Goal: Task Accomplishment & Management: Use online tool/utility

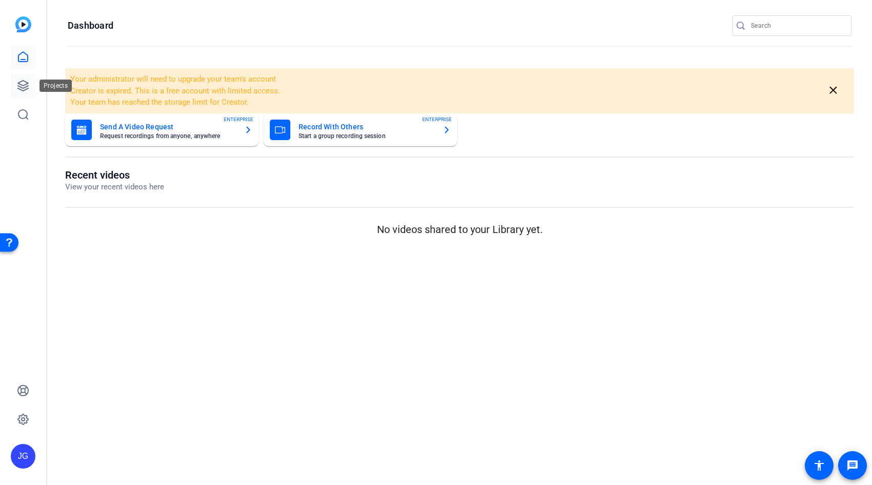
click at [25, 88] on icon at bounding box center [23, 86] width 12 height 12
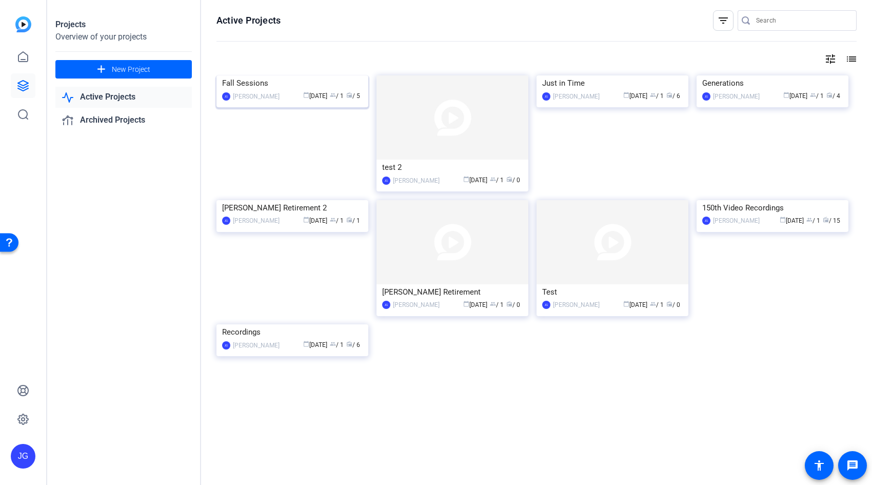
click at [281, 91] on div "Fall Sessions" at bounding box center [292, 82] width 141 height 15
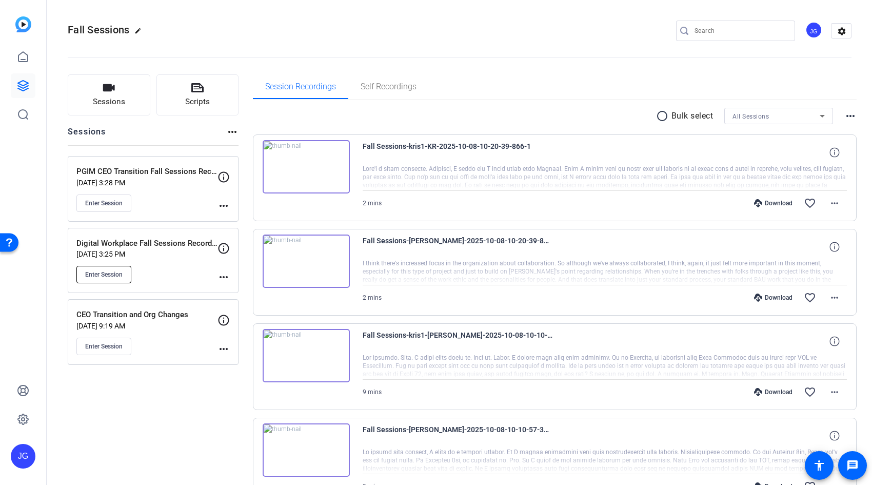
click at [114, 271] on span "Enter Session" at bounding box center [103, 274] width 37 height 8
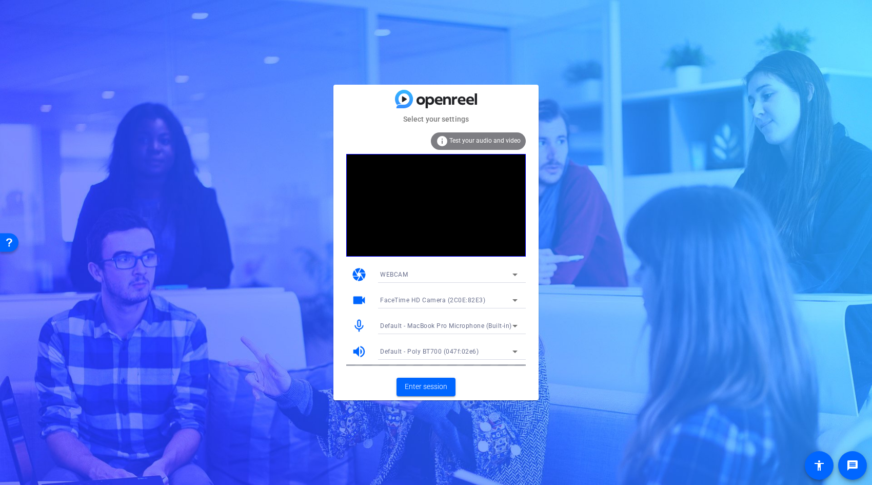
click at [515, 275] on icon at bounding box center [515, 274] width 5 height 3
click at [439, 309] on mat-option "DESKTOP" at bounding box center [449, 311] width 154 height 16
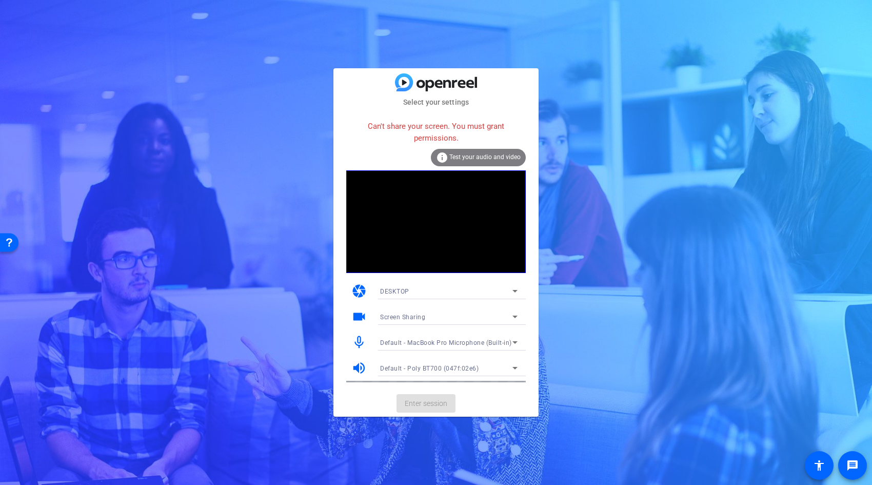
click at [514, 288] on icon at bounding box center [515, 291] width 12 height 12
click at [451, 314] on mat-option "WEBCAM" at bounding box center [449, 311] width 154 height 16
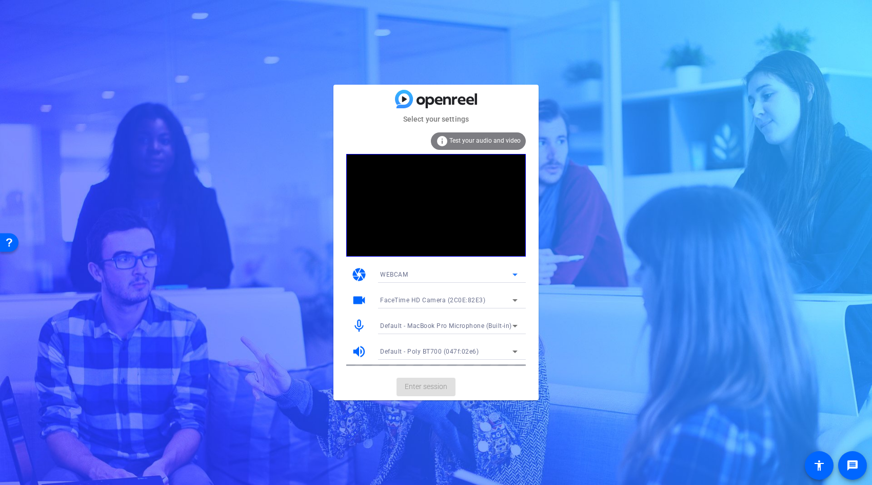
click at [510, 298] on icon at bounding box center [515, 300] width 12 height 12
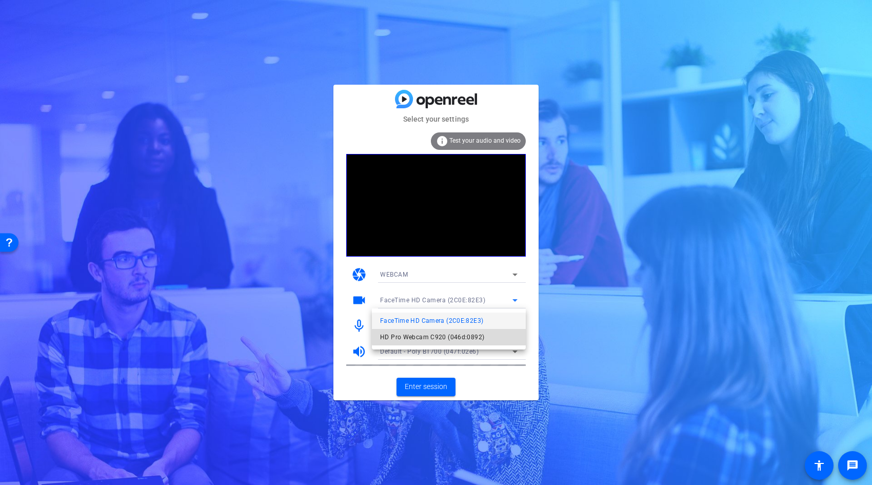
click at [463, 335] on span "HD Pro Webcam C920 (046d:0892)" at bounding box center [432, 337] width 104 height 12
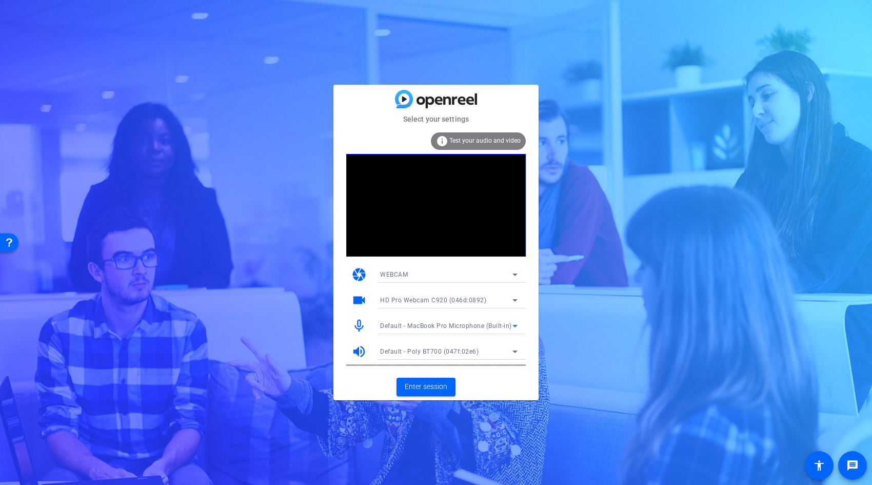
click at [514, 325] on icon at bounding box center [515, 326] width 5 height 3
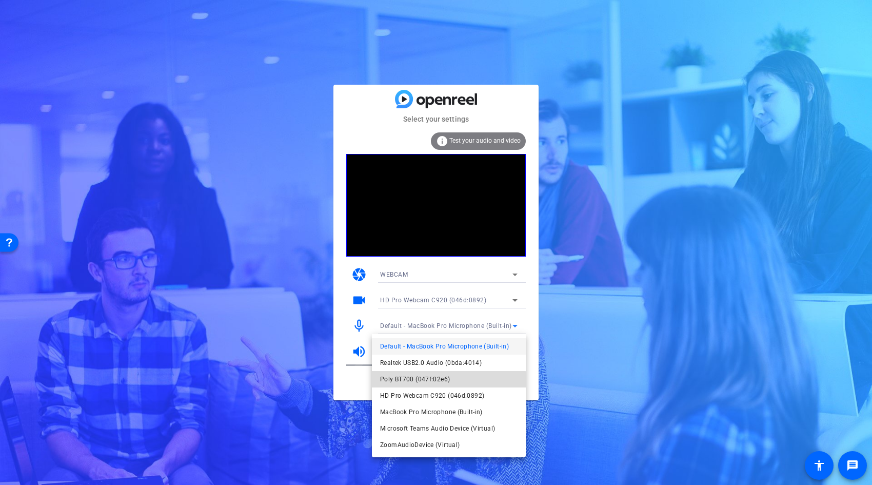
click at [429, 382] on span "Poly BT700 (047f:02e6)" at bounding box center [415, 379] width 70 height 12
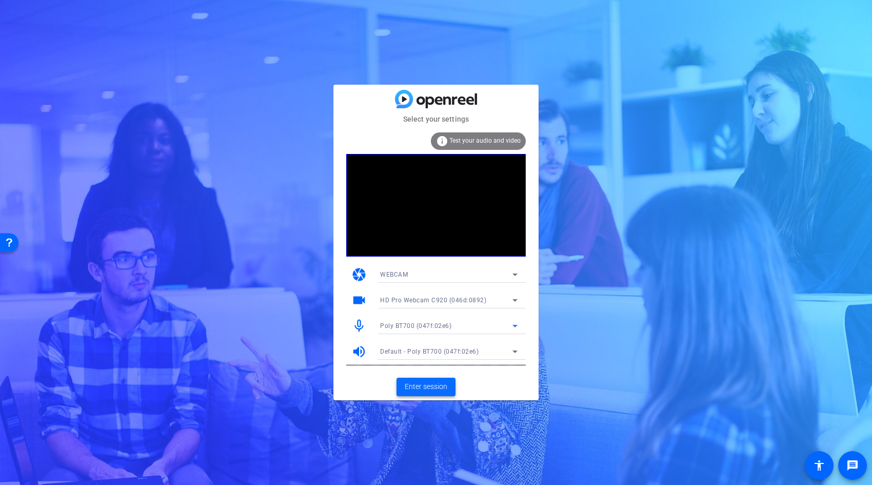
click at [421, 385] on span "Enter session" at bounding box center [426, 386] width 43 height 11
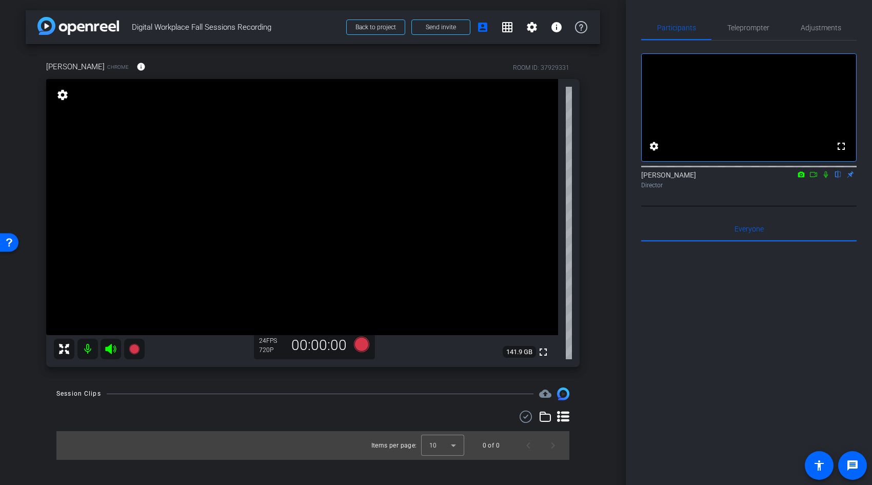
click at [64, 95] on mat-icon "settings" at bounding box center [62, 95] width 14 height 12
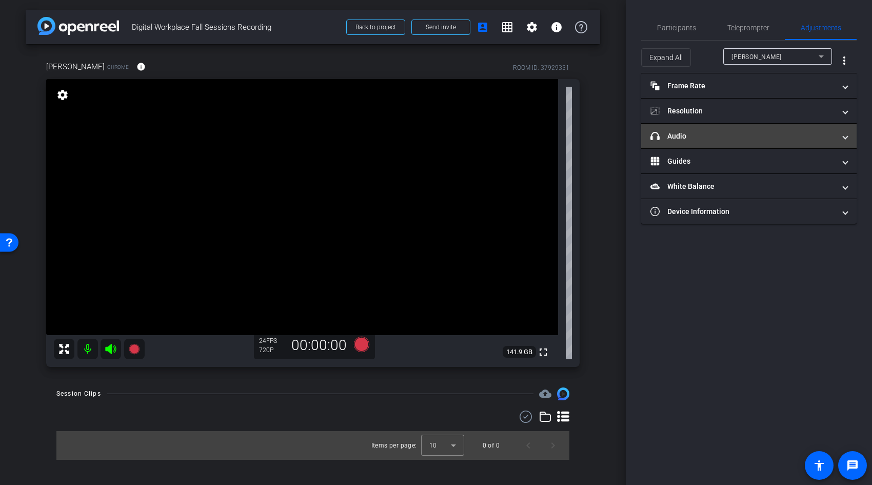
click at [849, 138] on mat-expansion-panel-header "headphone icon Audio" at bounding box center [749, 136] width 216 height 25
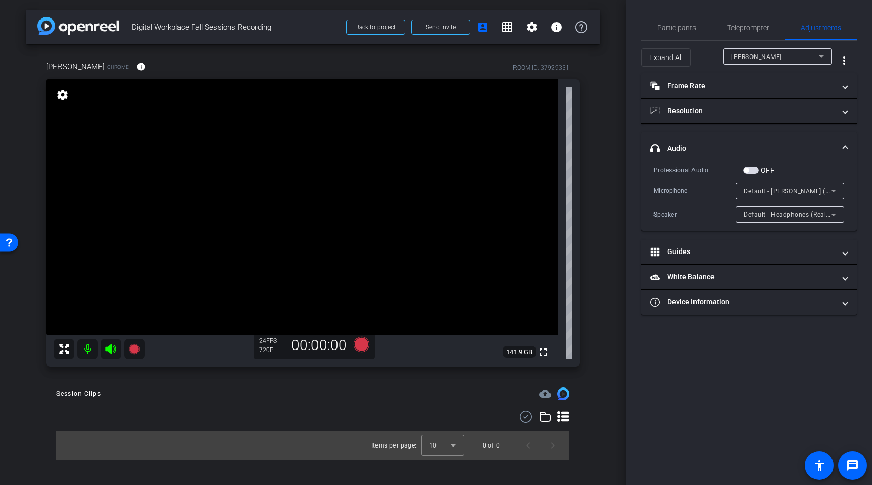
click at [831, 188] on icon at bounding box center [834, 191] width 12 height 12
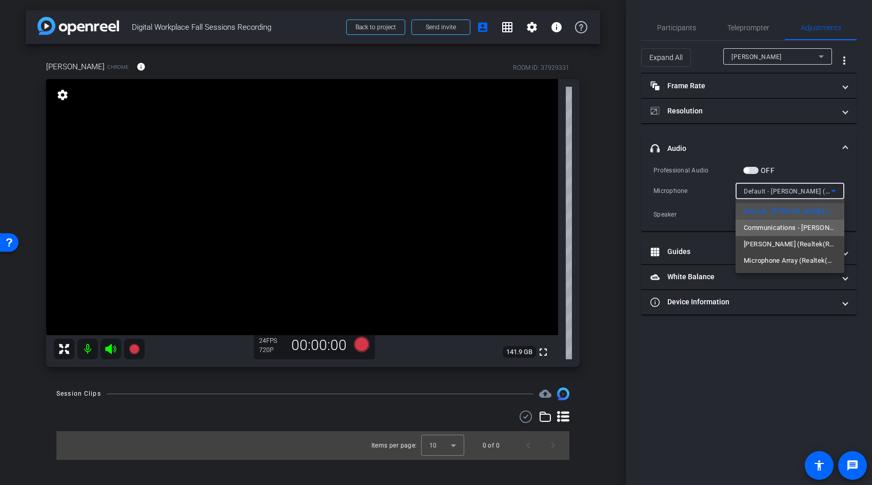
click at [823, 233] on span "Communications - Jack Mic (Realtek(R) Audio)" at bounding box center [790, 228] width 92 height 12
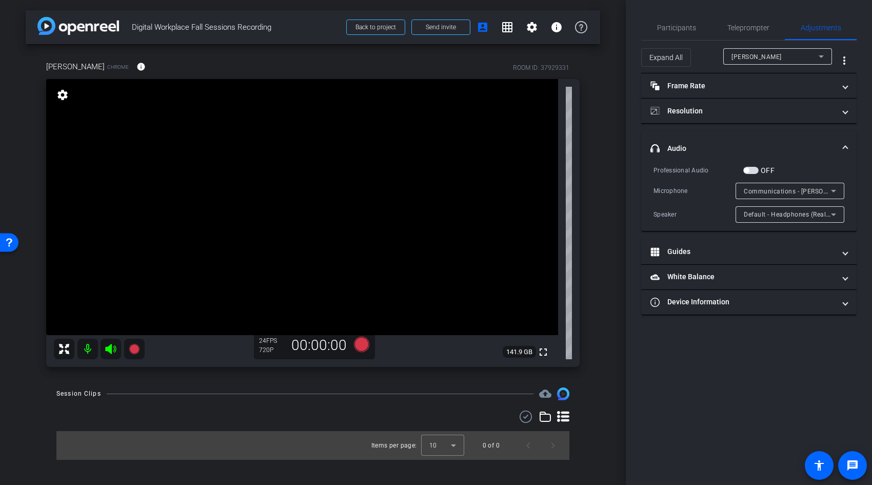
click at [757, 171] on span "button" at bounding box center [751, 170] width 15 height 7
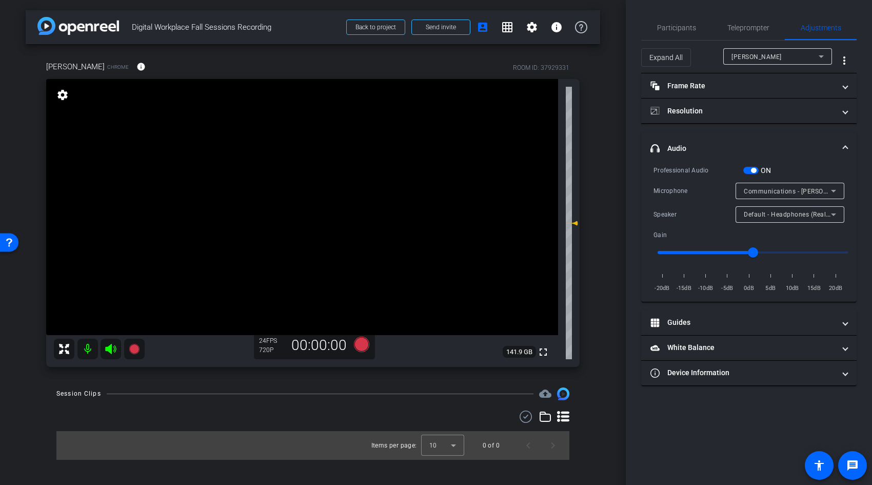
click at [837, 214] on icon at bounding box center [834, 214] width 12 height 12
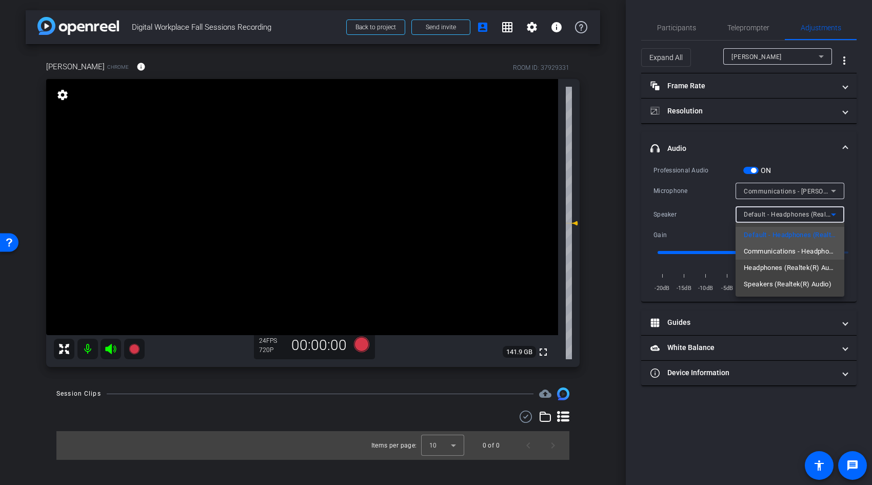
click at [815, 253] on span "Communications - Headphones (Realtek(R) Audio)" at bounding box center [790, 251] width 92 height 12
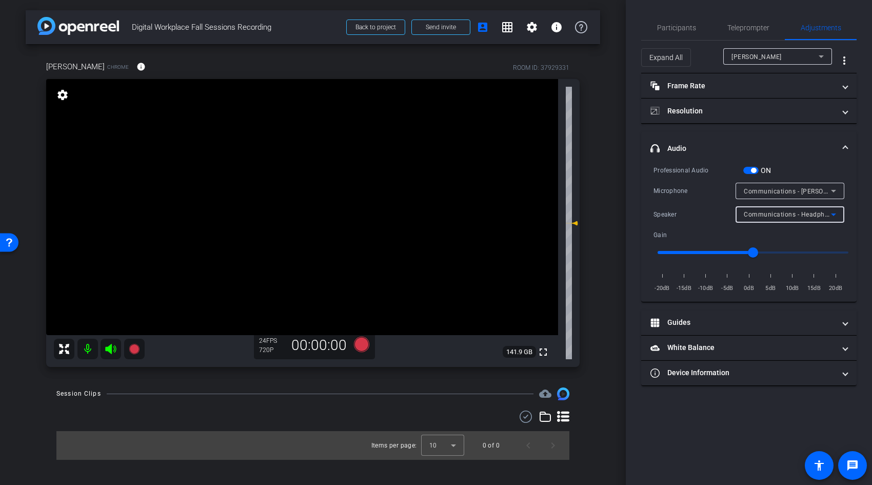
click at [830, 190] on icon at bounding box center [834, 191] width 12 height 12
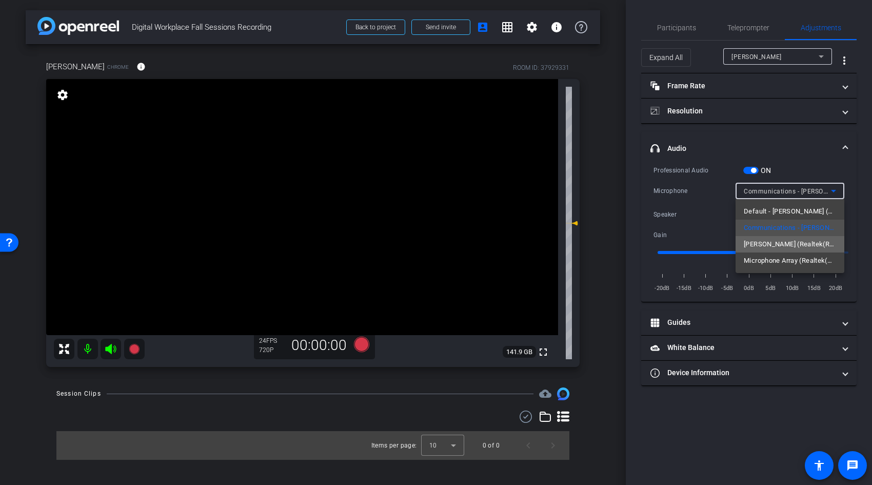
click at [821, 245] on span "Jack Mic (Realtek(R) Audio)" at bounding box center [790, 244] width 92 height 12
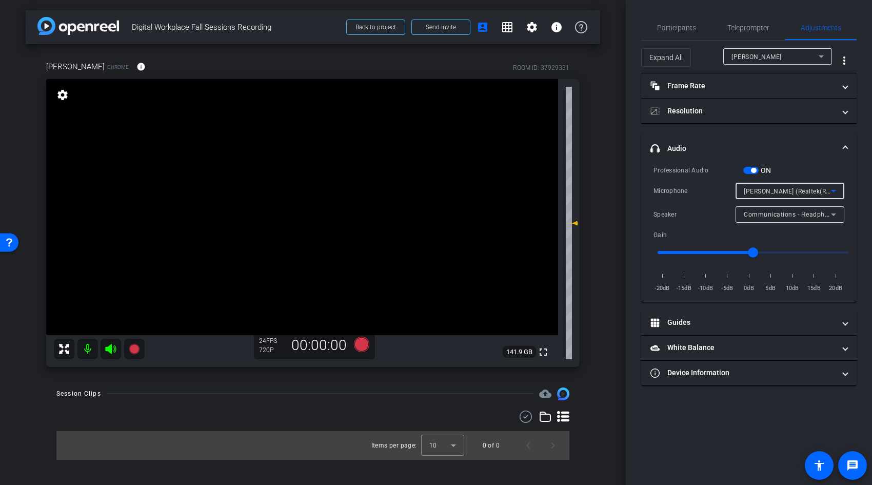
click at [834, 216] on icon at bounding box center [834, 214] width 12 height 12
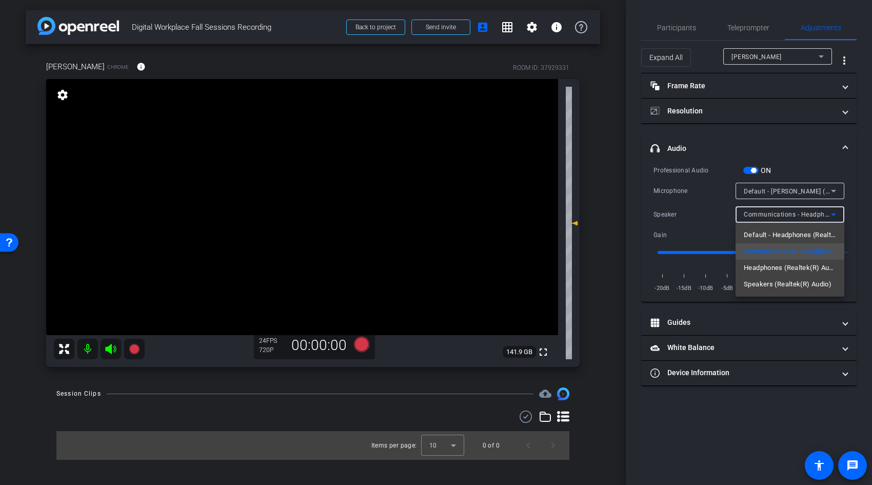
click at [756, 147] on div at bounding box center [436, 242] width 872 height 485
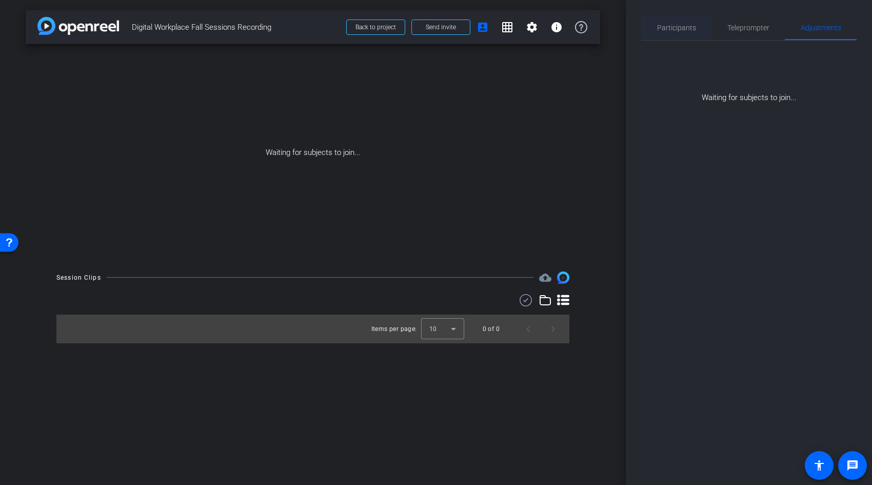
click at [678, 29] on span "Participants" at bounding box center [676, 27] width 39 height 7
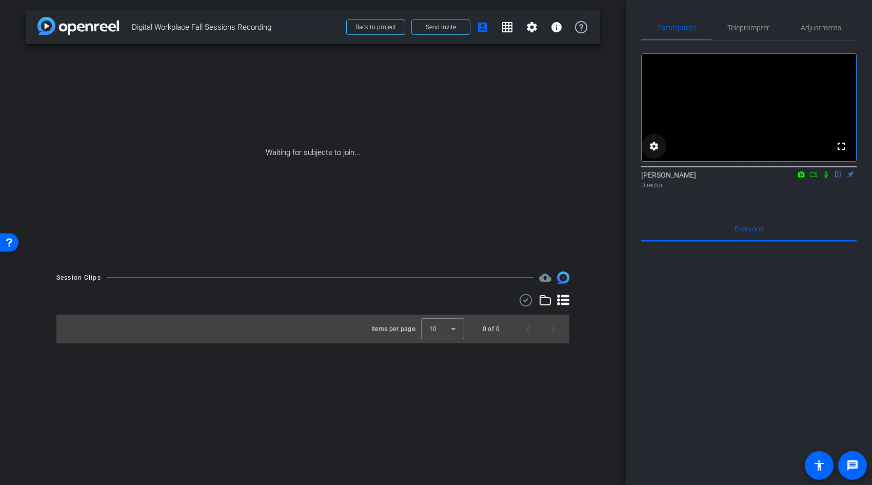
click at [654, 152] on mat-icon "settings" at bounding box center [654, 146] width 12 height 12
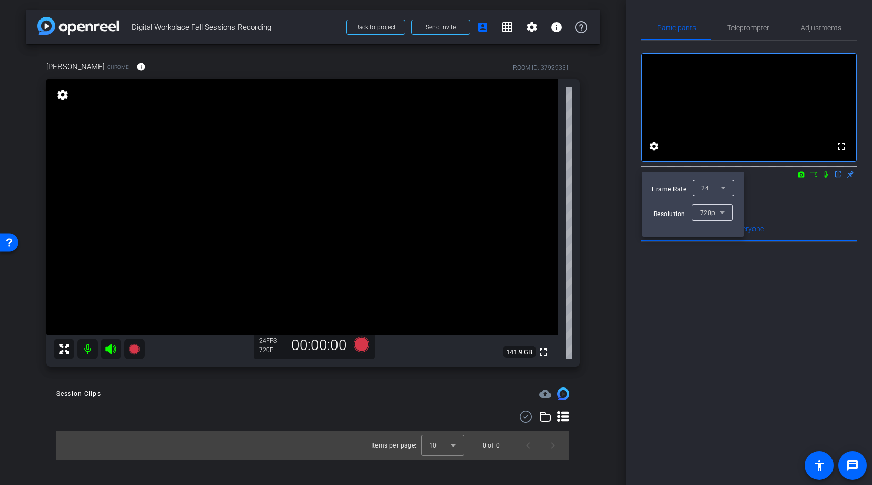
click at [668, 319] on div at bounding box center [436, 242] width 872 height 485
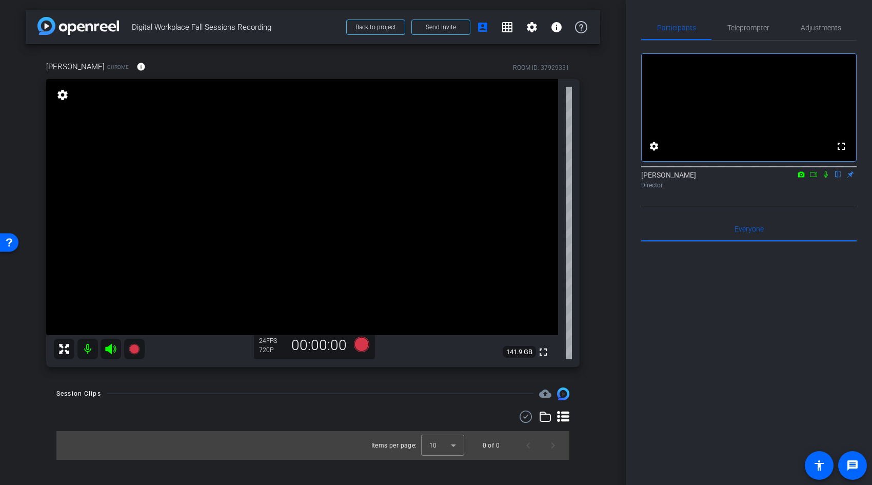
click at [271, 353] on div "720P" at bounding box center [272, 350] width 26 height 8
click at [820, 28] on span "Adjustments" at bounding box center [821, 27] width 41 height 7
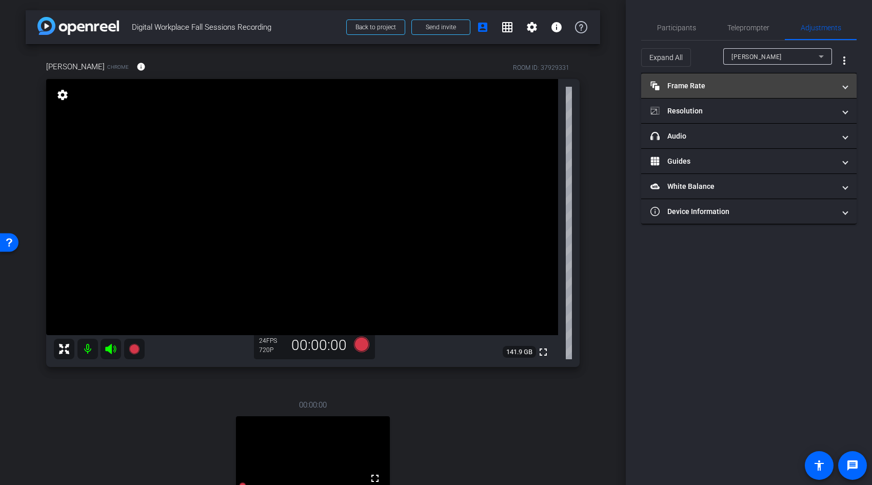
click at [841, 81] on span "Frame Rate Frame Rate" at bounding box center [747, 86] width 193 height 11
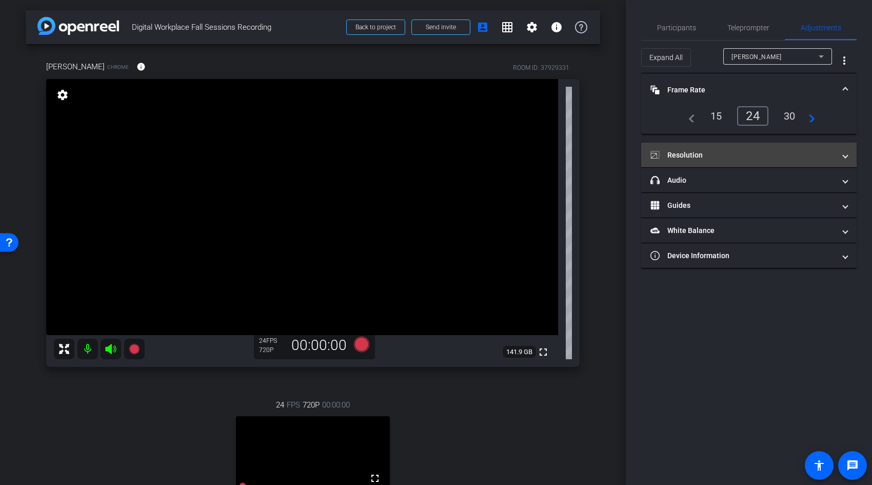
click at [846, 151] on span at bounding box center [846, 155] width 4 height 11
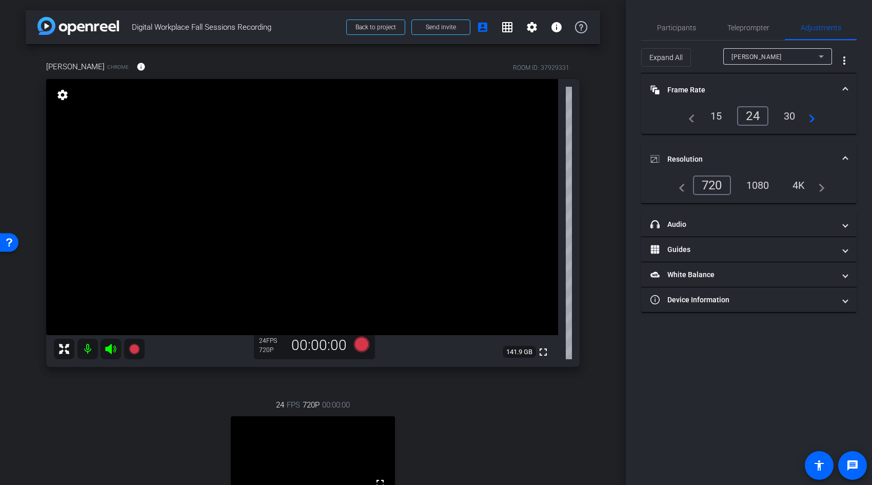
click at [755, 189] on div "1080" at bounding box center [758, 185] width 38 height 17
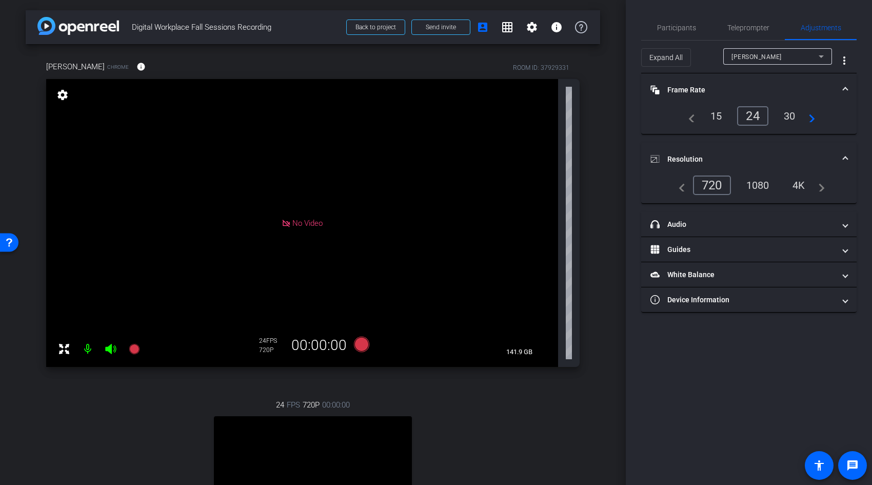
click at [764, 185] on div "1080" at bounding box center [758, 185] width 38 height 17
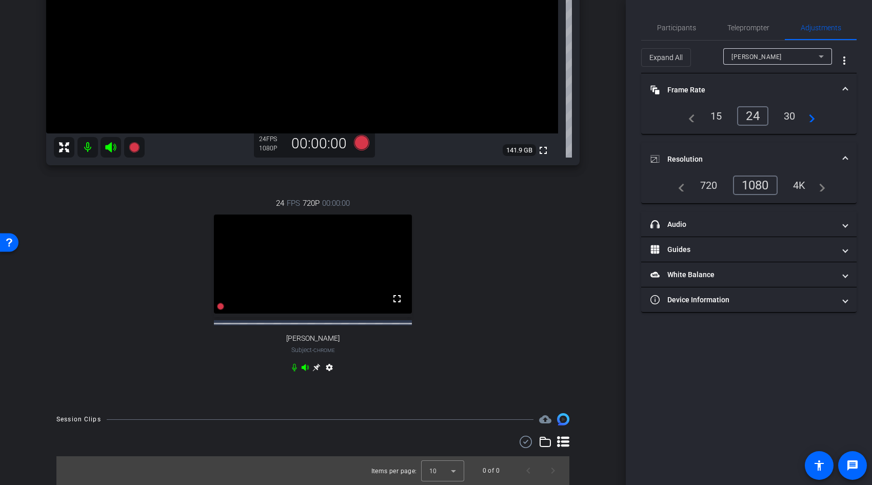
scroll to position [211, 0]
click at [814, 57] on div "Kelly Alver" at bounding box center [775, 56] width 87 height 13
click at [759, 92] on span "Kim Matthews" at bounding box center [758, 93] width 52 height 12
click at [762, 184] on div "1080" at bounding box center [758, 185] width 38 height 17
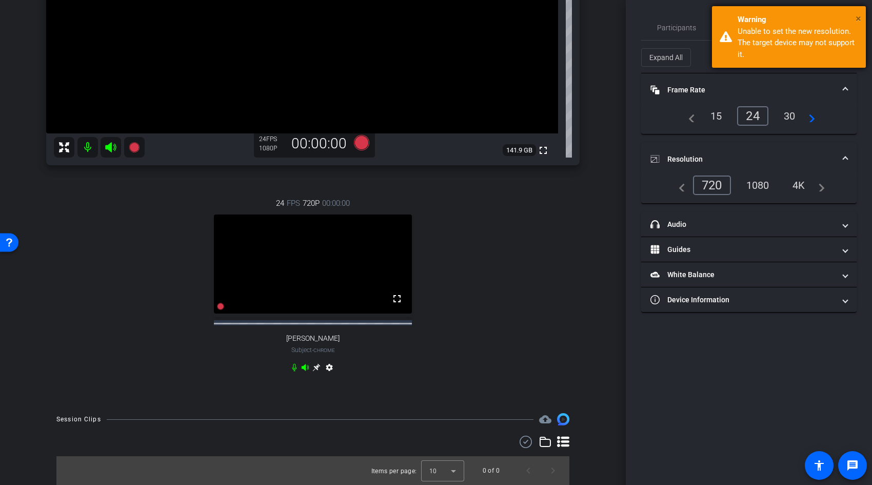
click at [857, 15] on span "×" at bounding box center [859, 18] width 6 height 12
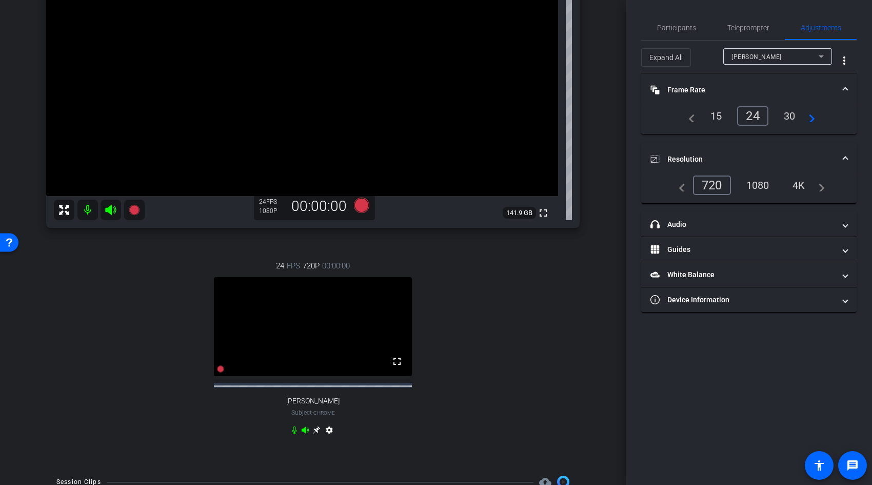
scroll to position [140, 0]
click at [330, 437] on mat-icon "settings" at bounding box center [329, 431] width 12 height 12
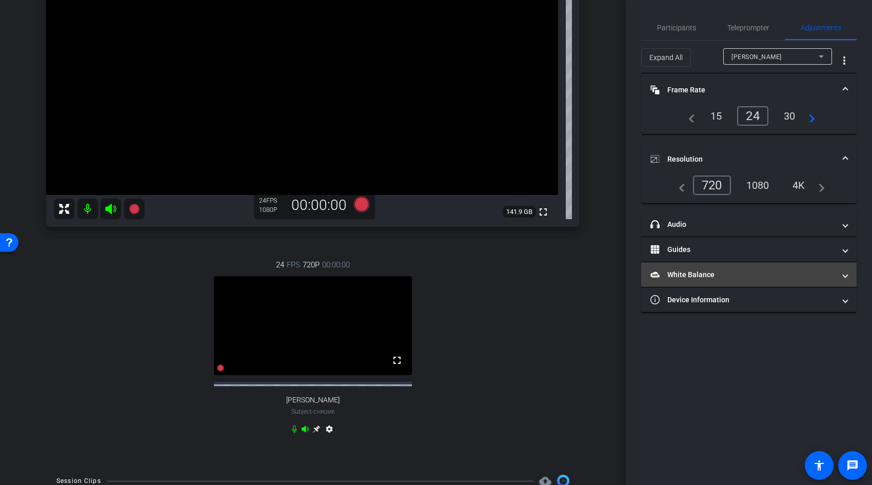
click at [841, 269] on span "White Balance White Balance" at bounding box center [747, 274] width 193 height 11
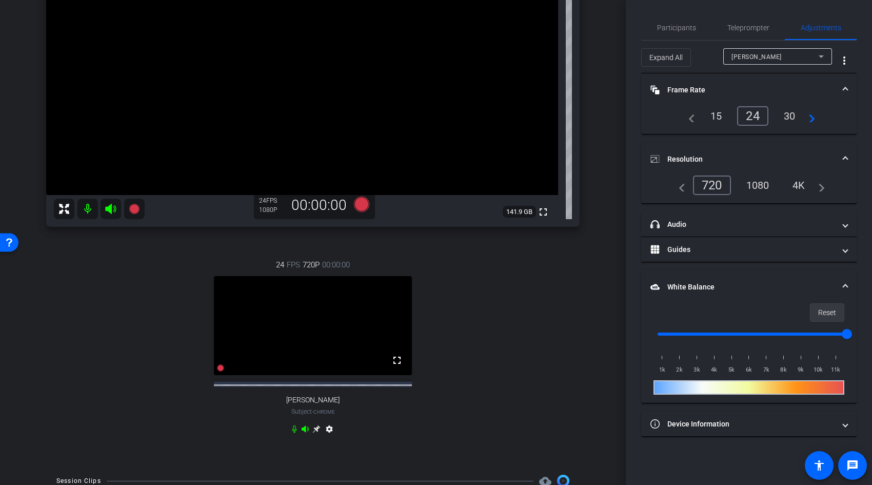
click at [822, 310] on span "Reset" at bounding box center [827, 312] width 18 height 19
type input "1000"
click at [331, 437] on mat-icon "settings" at bounding box center [329, 431] width 12 height 12
click at [314, 358] on div "No Video" at bounding box center [313, 325] width 198 height 99
click at [715, 185] on div "720" at bounding box center [712, 184] width 38 height 19
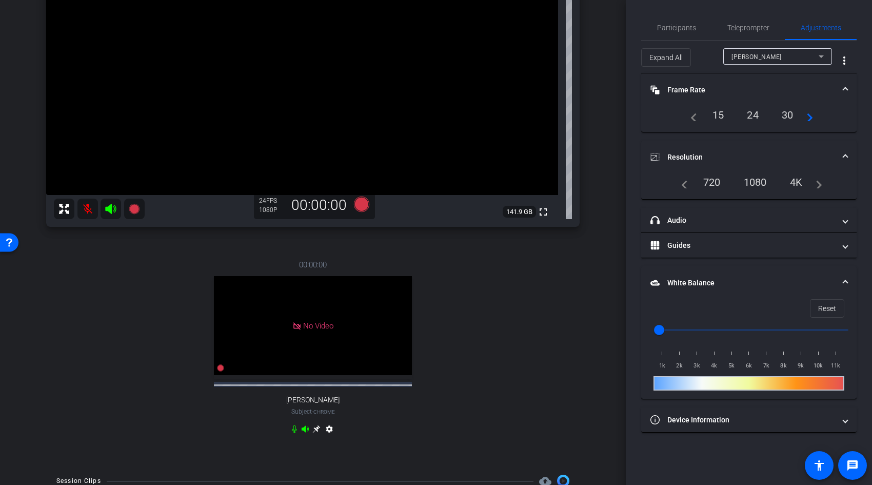
click at [715, 182] on div "720" at bounding box center [712, 181] width 33 height 17
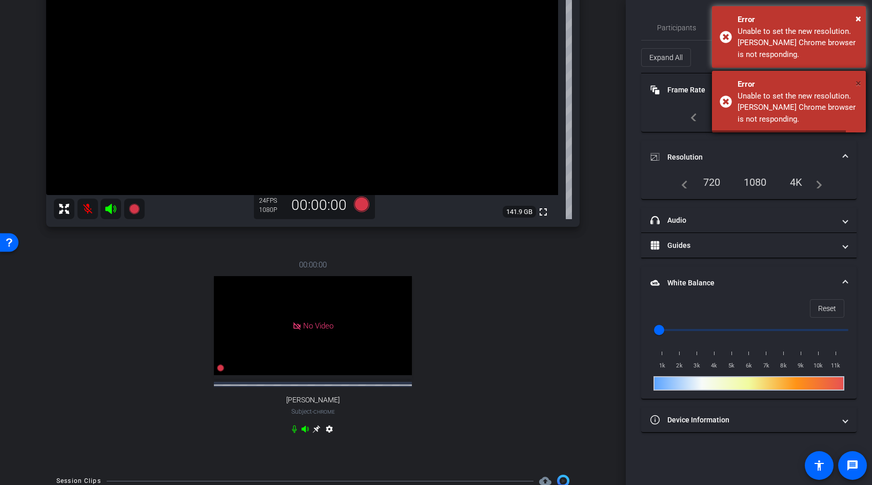
click at [861, 14] on div "× Error Unable to set the new resolution. Kim Matthews's Chrome browser is not …" at bounding box center [789, 70] width 154 height 129
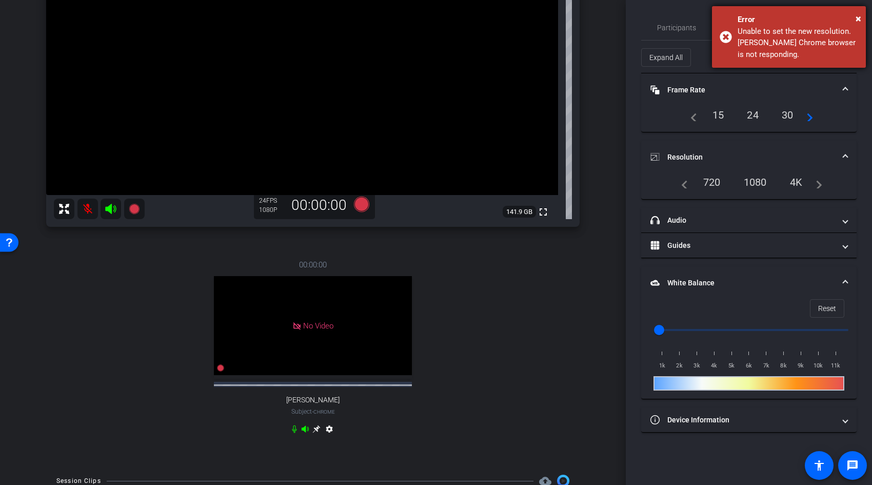
click at [855, 18] on div "Error" at bounding box center [798, 20] width 121 height 12
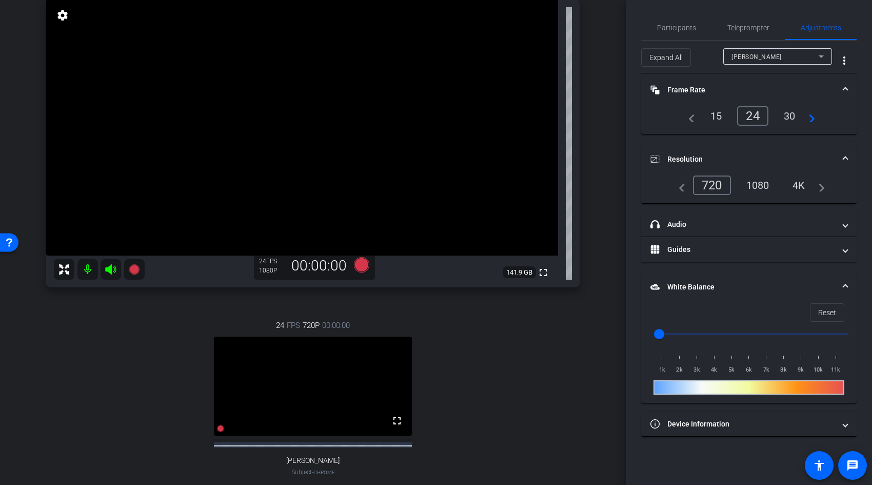
scroll to position [79, 0]
click at [363, 265] on icon at bounding box center [361, 265] width 15 height 15
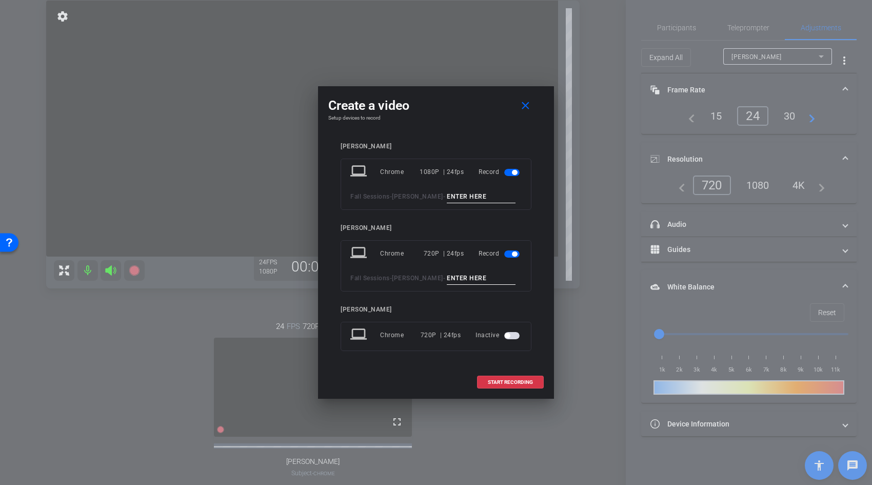
click at [460, 196] on input at bounding box center [481, 196] width 69 height 13
type input "Kelly A"
click at [486, 279] on input at bounding box center [481, 278] width 69 height 13
type input "Kim Matthews"
click at [522, 381] on span "START RECORDING" at bounding box center [510, 382] width 45 height 5
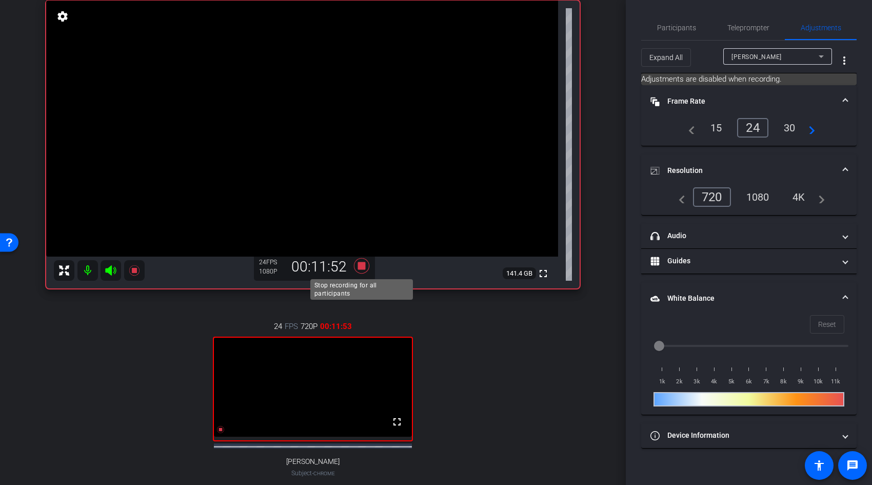
click at [362, 265] on icon at bounding box center [361, 265] width 15 height 15
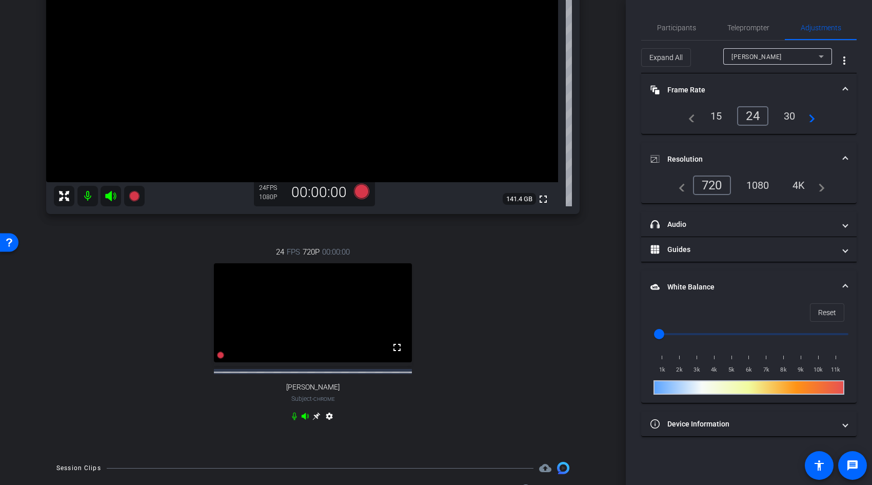
scroll to position [234, 0]
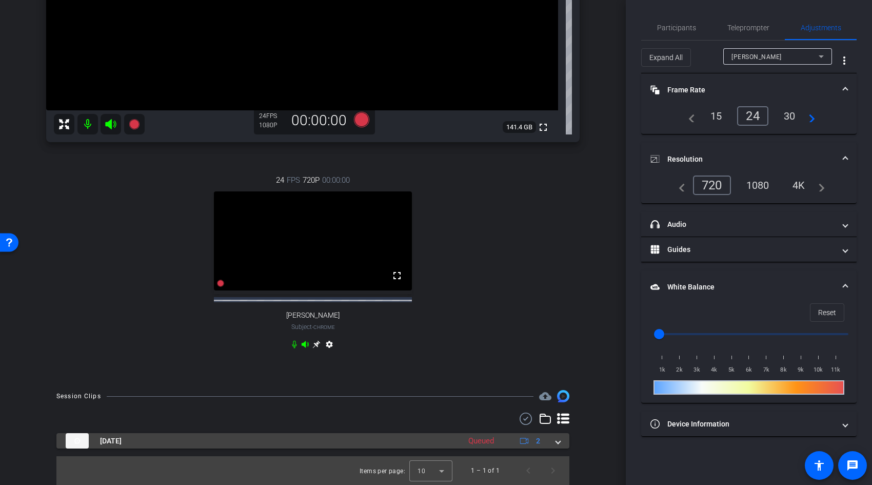
click at [558, 442] on span at bounding box center [558, 441] width 4 height 11
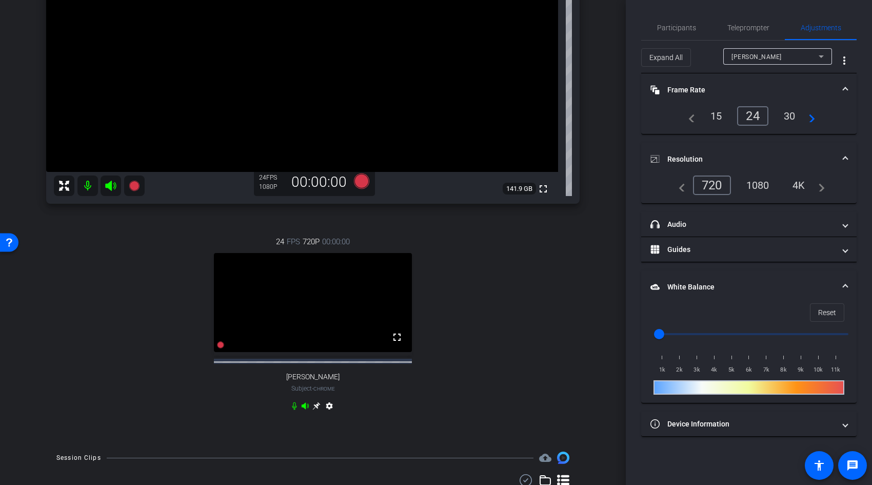
scroll to position [163, 0]
click at [367, 183] on icon at bounding box center [361, 181] width 15 height 15
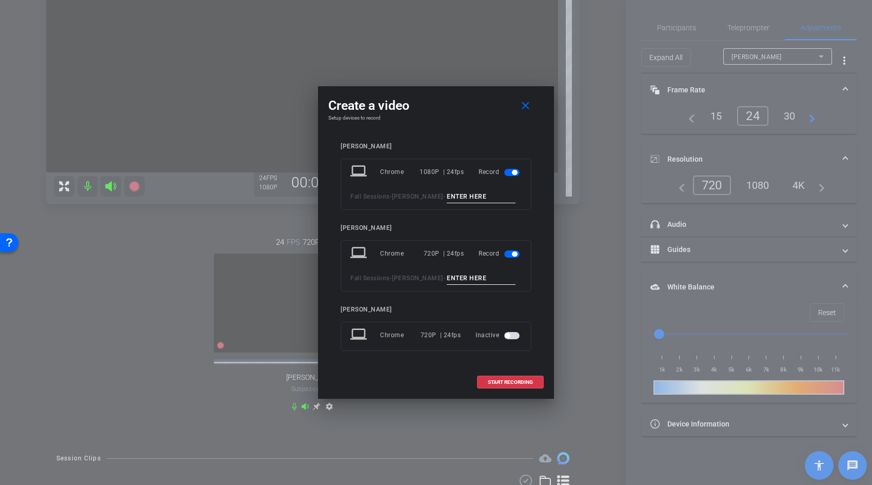
scroll to position [163, 0]
click at [476, 278] on input at bounding box center [481, 278] width 69 height 13
type input "high five"
click at [455, 194] on input at bounding box center [481, 196] width 69 height 13
type input "high five"
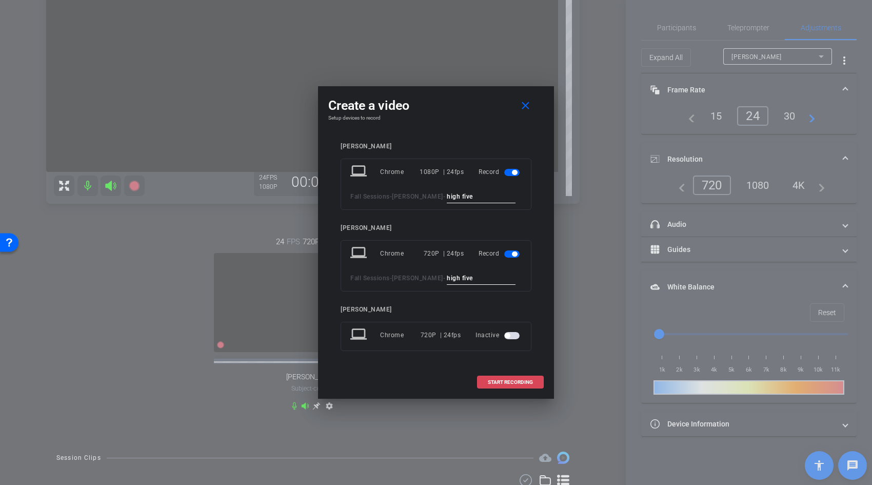
click at [507, 380] on span "START RECORDING" at bounding box center [510, 382] width 45 height 5
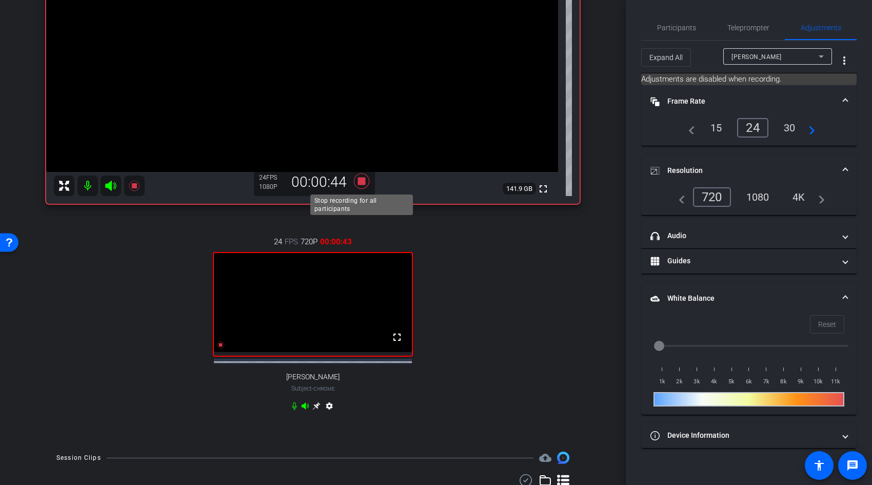
click at [363, 178] on icon at bounding box center [361, 180] width 15 height 15
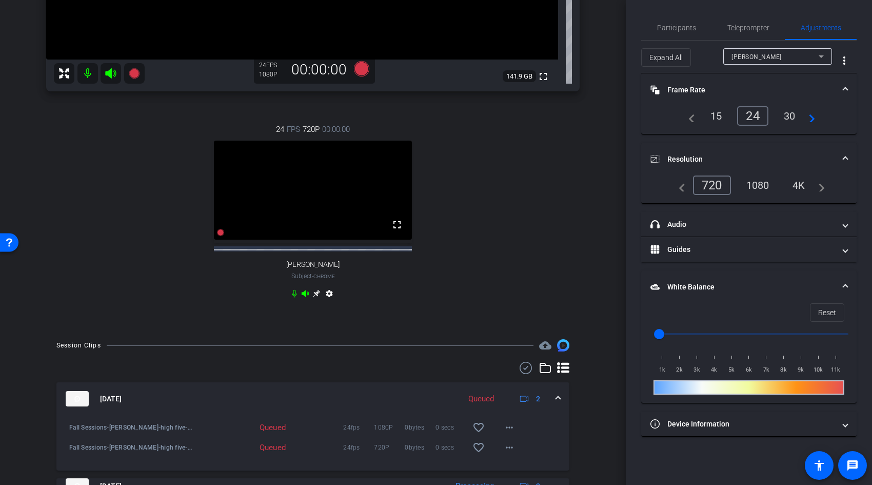
scroll to position [330, 0]
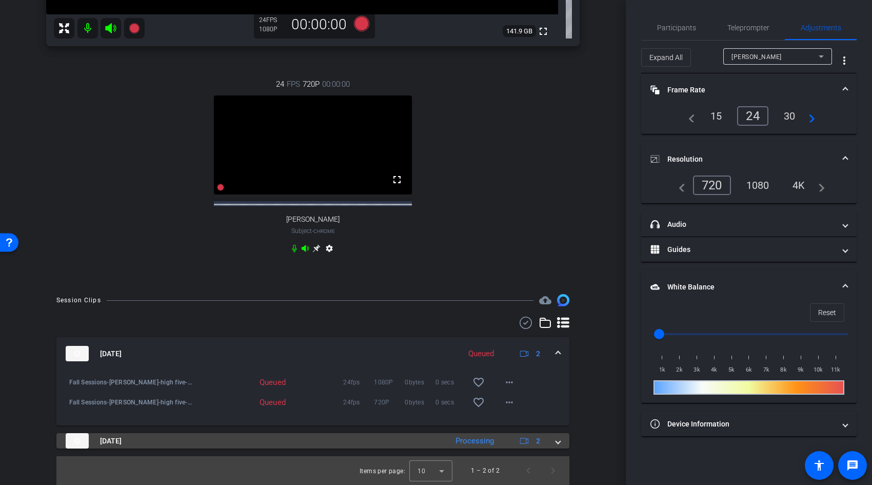
click at [560, 442] on mat-expansion-panel-header "Oct 10, 2025 Processing 2" at bounding box center [312, 440] width 513 height 15
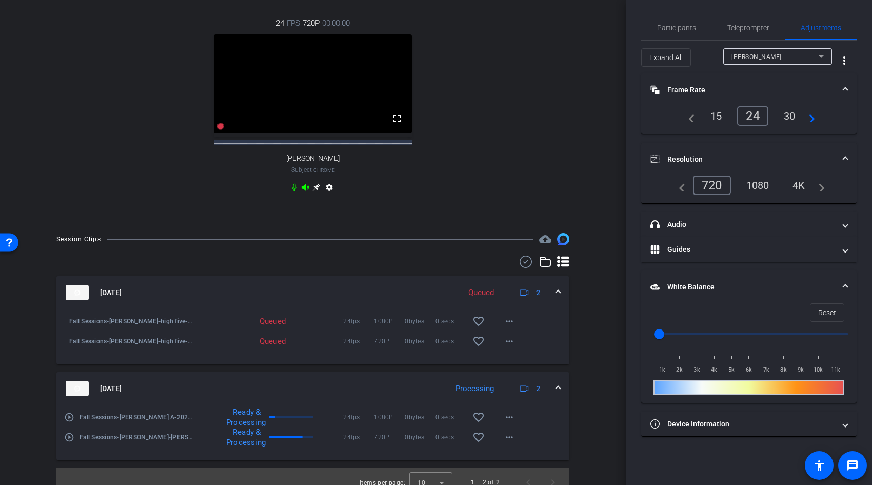
scroll to position [377, 0]
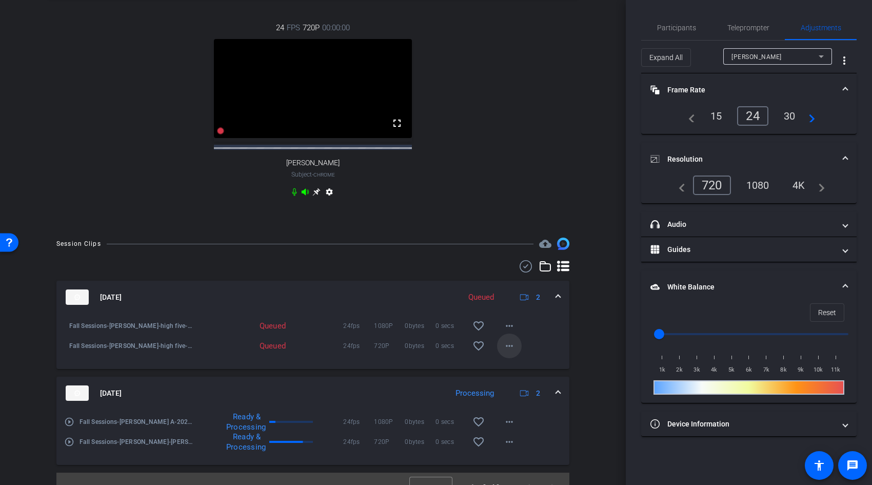
click at [506, 352] on mat-icon "more_horiz" at bounding box center [509, 346] width 12 height 12
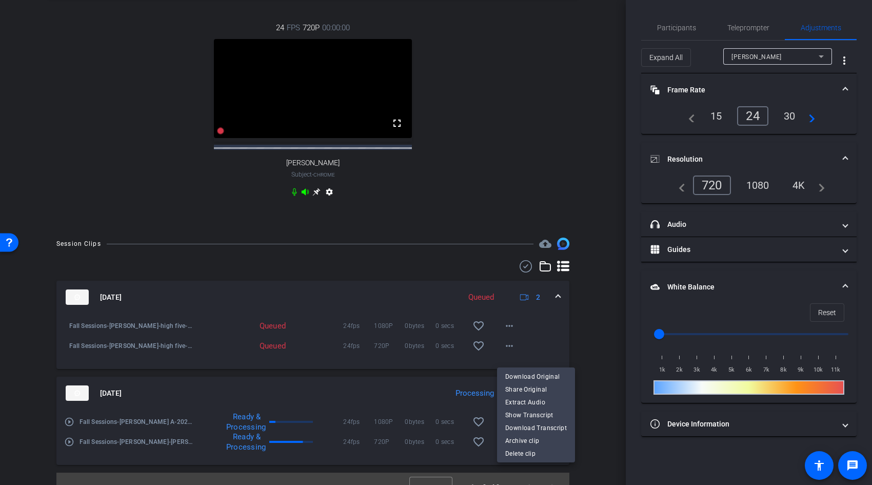
click at [560, 348] on div at bounding box center [436, 242] width 872 height 485
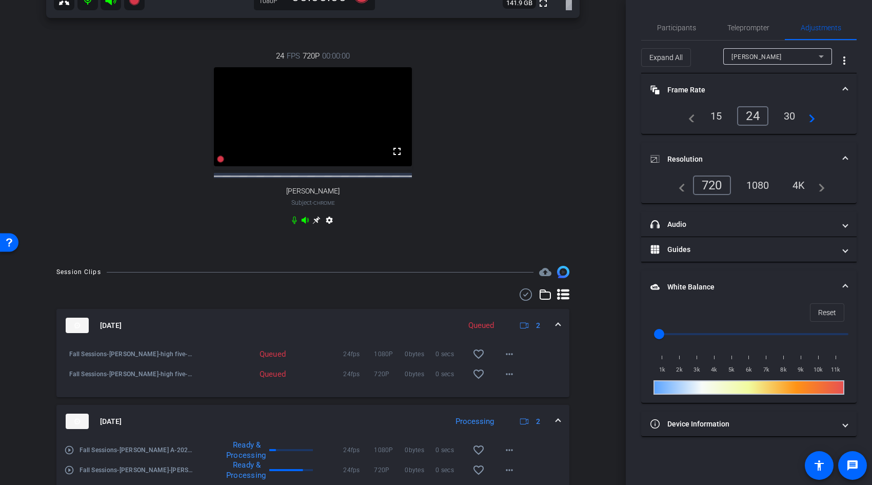
scroll to position [402, 0]
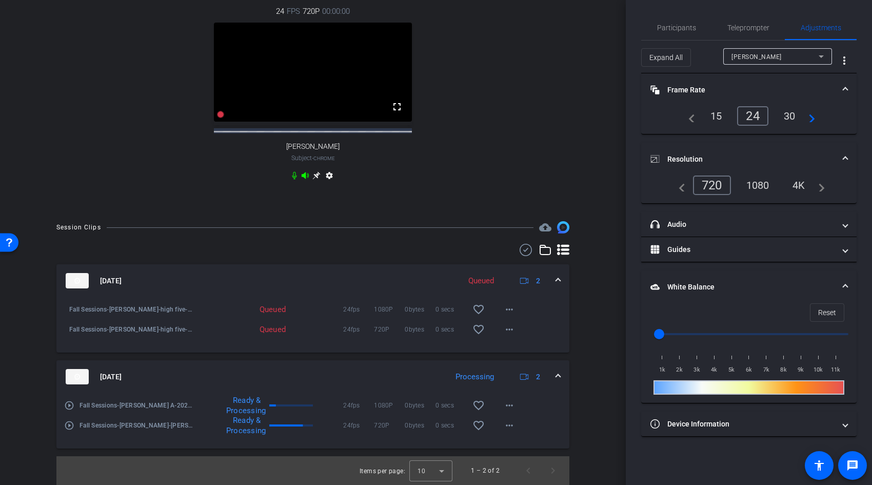
click at [487, 282] on div "Queued" at bounding box center [481, 281] width 36 height 12
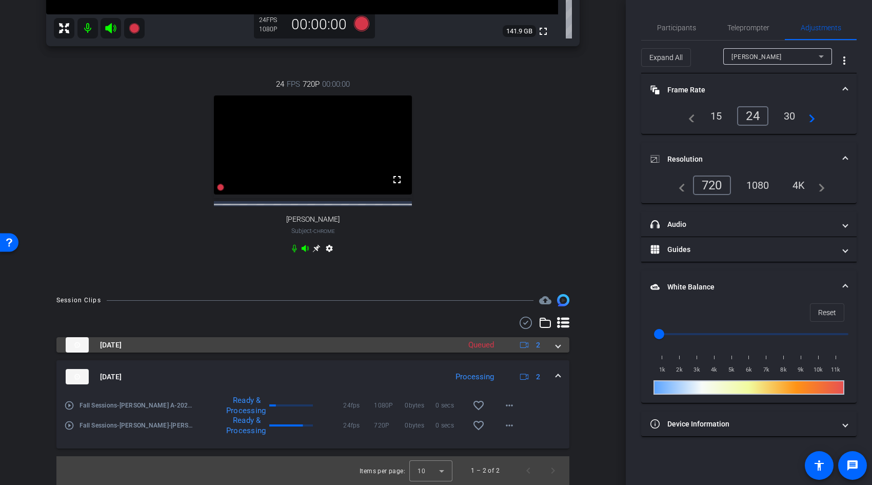
scroll to position [330, 0]
click at [557, 346] on span at bounding box center [558, 345] width 4 height 11
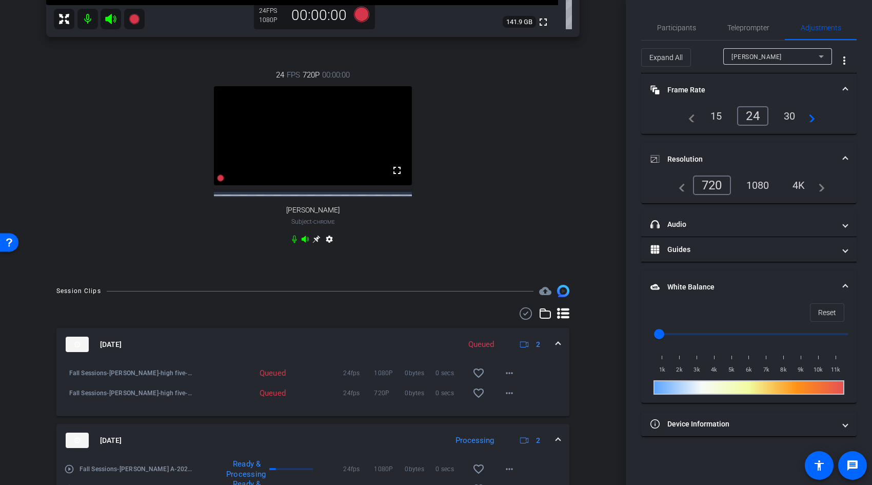
scroll to position [402, 0]
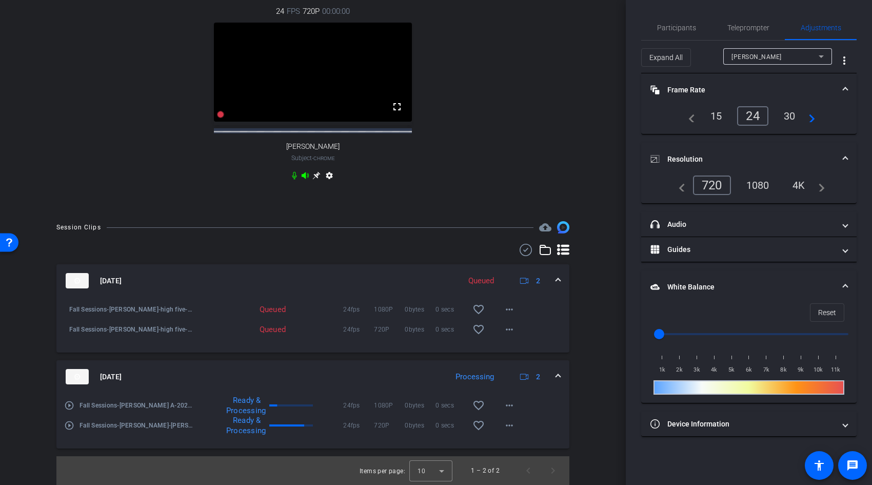
click at [266, 312] on div "Queued" at bounding box center [268, 309] width 45 height 10
click at [546, 308] on div "Fall Sessions-Kelly Alver-high five-2025-10-10-10-26-53-665-0 Queued 24fps 1080…" at bounding box center [313, 303] width 498 height 12
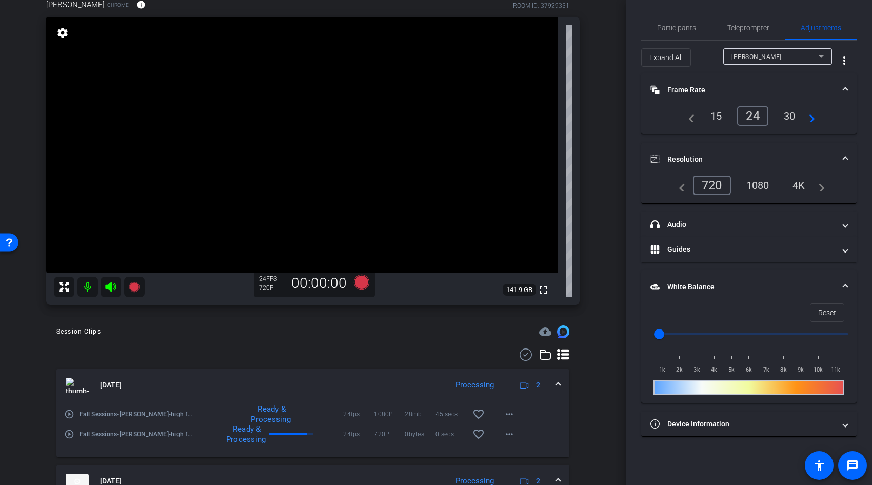
scroll to position [0, 0]
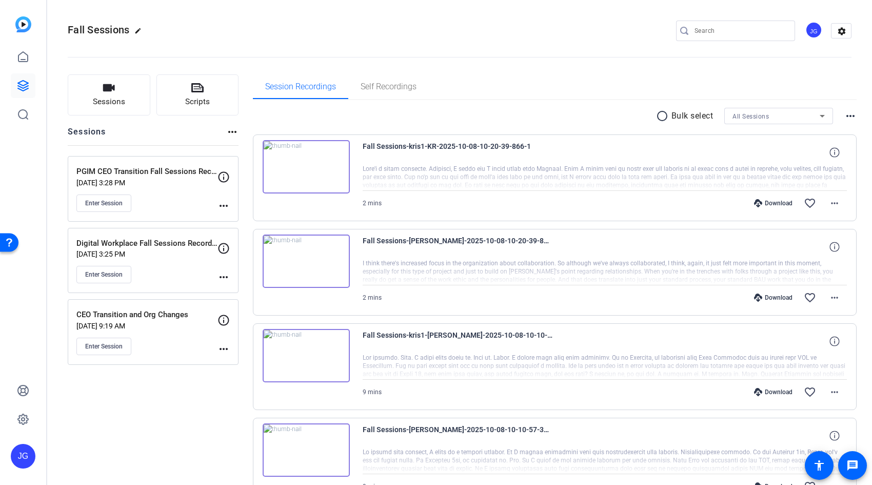
click at [185, 252] on p "Oct 09, 2025 @ 3:25 PM" at bounding box center [146, 254] width 141 height 8
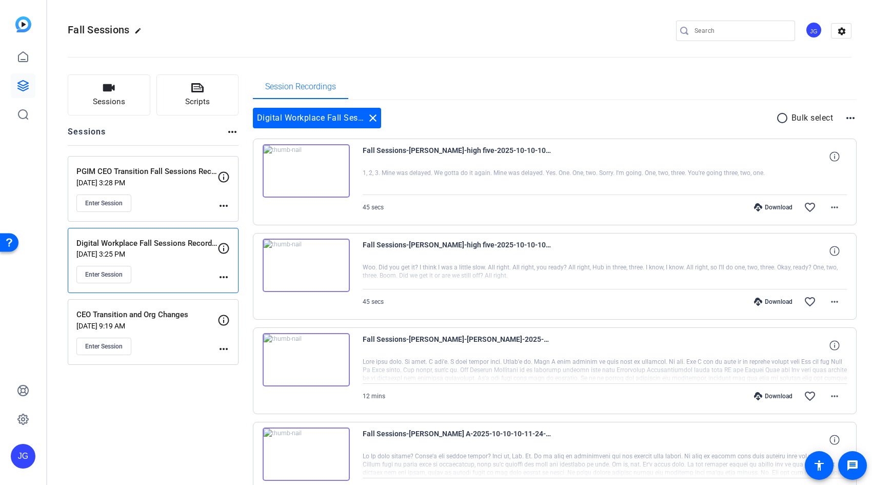
click at [785, 118] on mat-icon "radio_button_unchecked" at bounding box center [783, 118] width 15 height 12
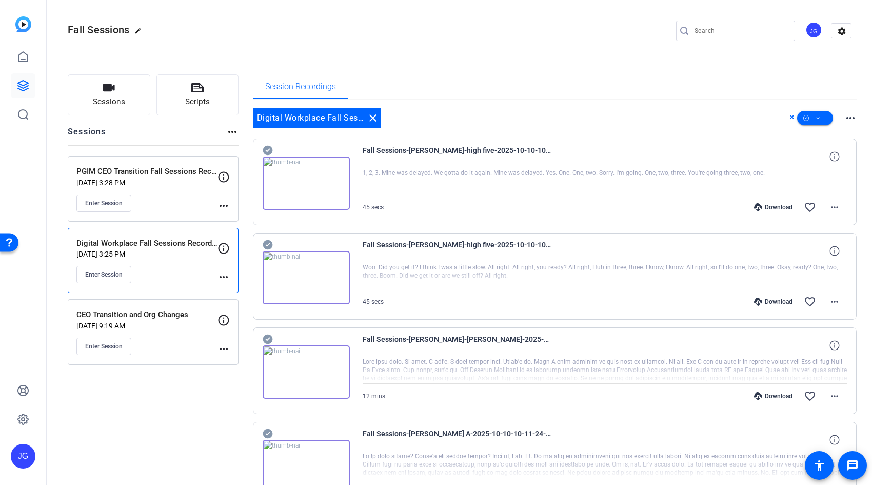
click at [851, 119] on mat-icon "more_horiz" at bounding box center [851, 118] width 12 height 12
click at [771, 208] on div at bounding box center [436, 242] width 872 height 485
click at [758, 206] on icon at bounding box center [758, 207] width 8 height 8
click at [752, 89] on div "Session Recordings" at bounding box center [555, 86] width 604 height 25
click at [835, 206] on mat-icon "more_horiz" at bounding box center [835, 207] width 12 height 12
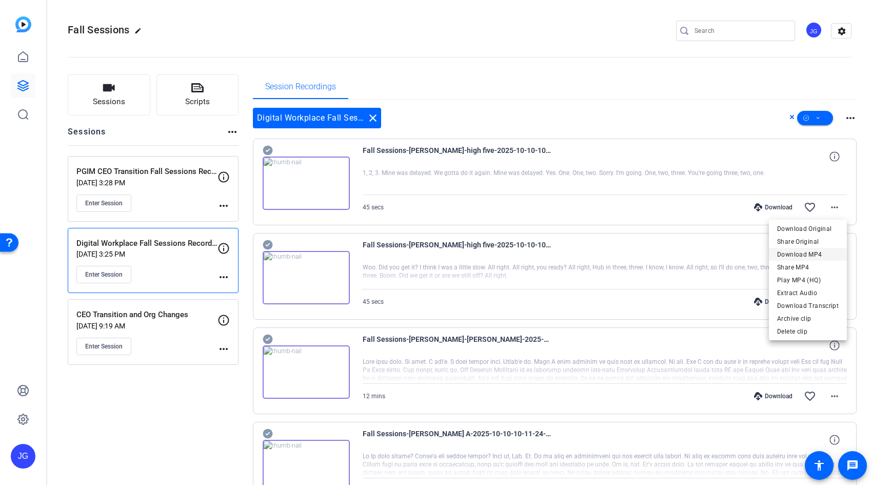
click at [814, 253] on span "Download MP4" at bounding box center [808, 254] width 62 height 12
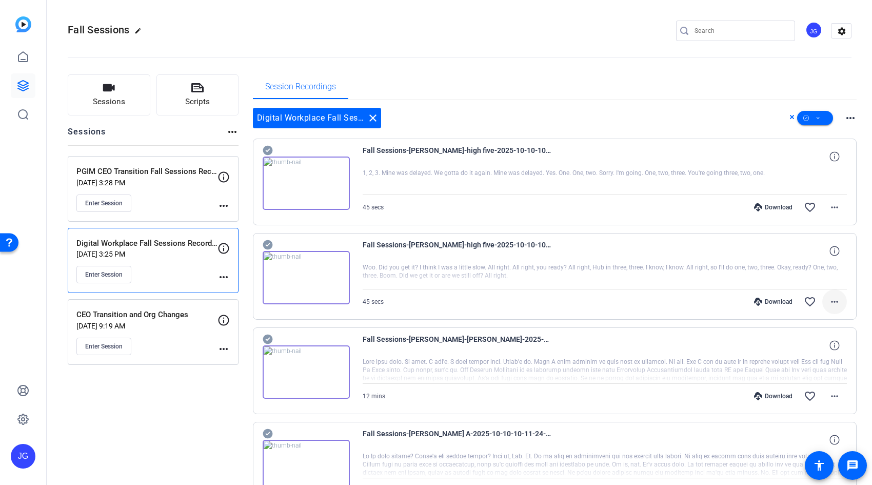
click at [833, 300] on mat-icon "more_horiz" at bounding box center [835, 302] width 12 height 12
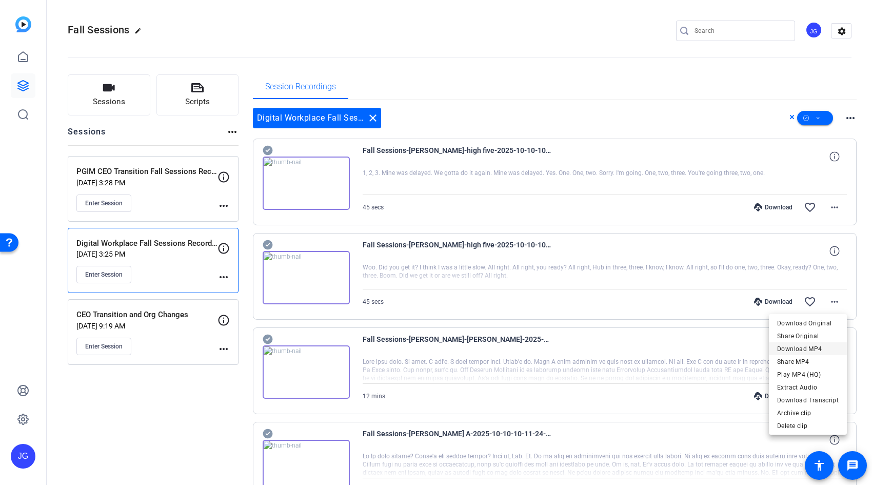
click at [819, 346] on span "Download MP4" at bounding box center [808, 349] width 62 height 12
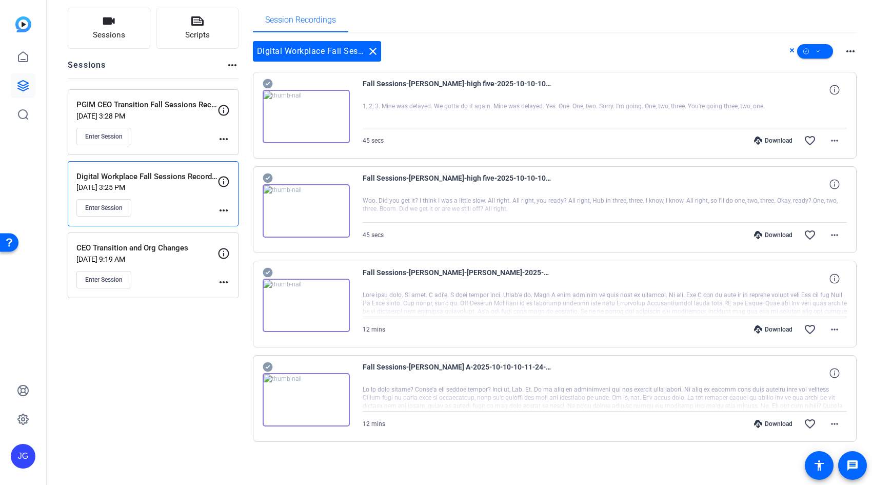
scroll to position [69, 0]
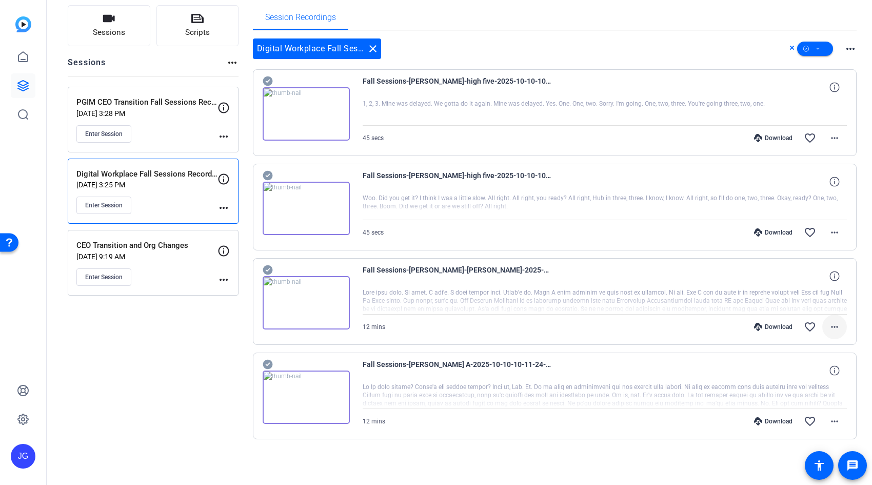
click at [836, 328] on mat-icon "more_horiz" at bounding box center [835, 327] width 12 height 12
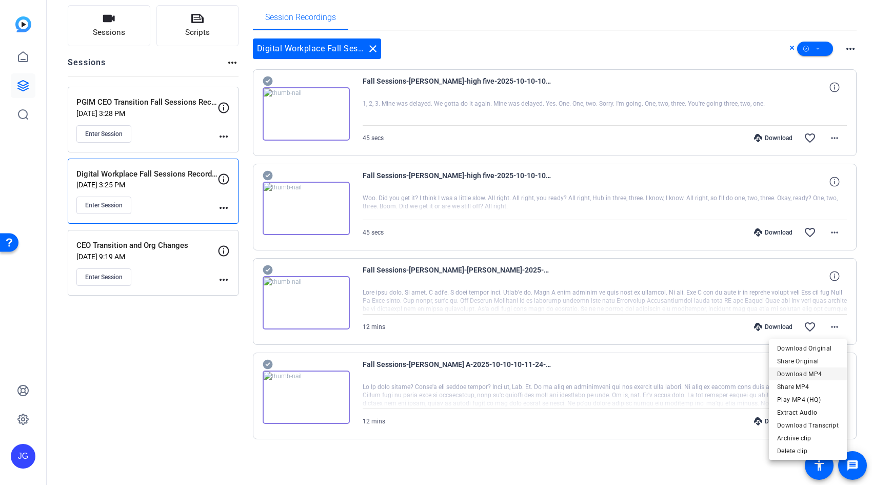
click at [818, 372] on span "Download MP4" at bounding box center [808, 374] width 62 height 12
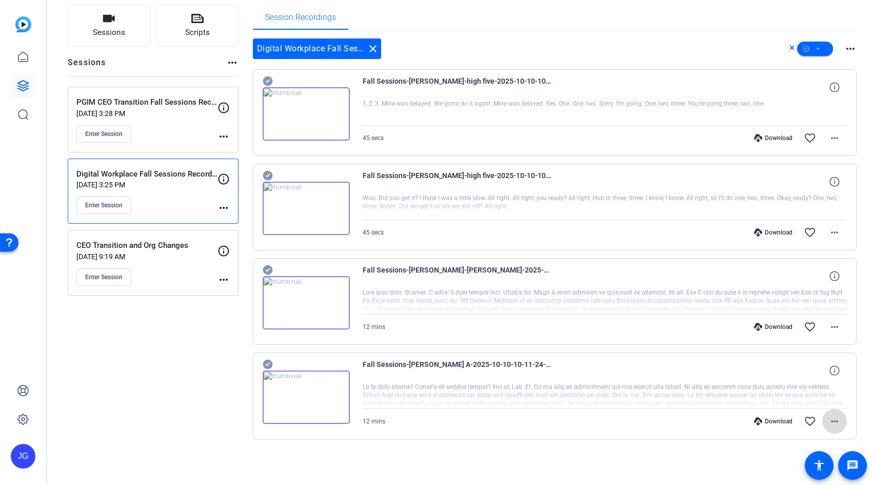
click at [835, 420] on mat-icon "more_horiz" at bounding box center [835, 421] width 12 height 12
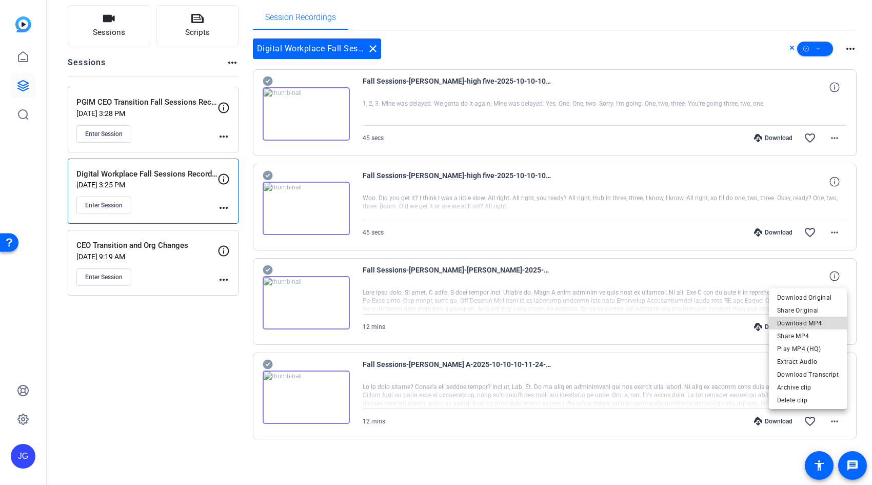
click at [820, 324] on span "Download MP4" at bounding box center [808, 323] width 62 height 12
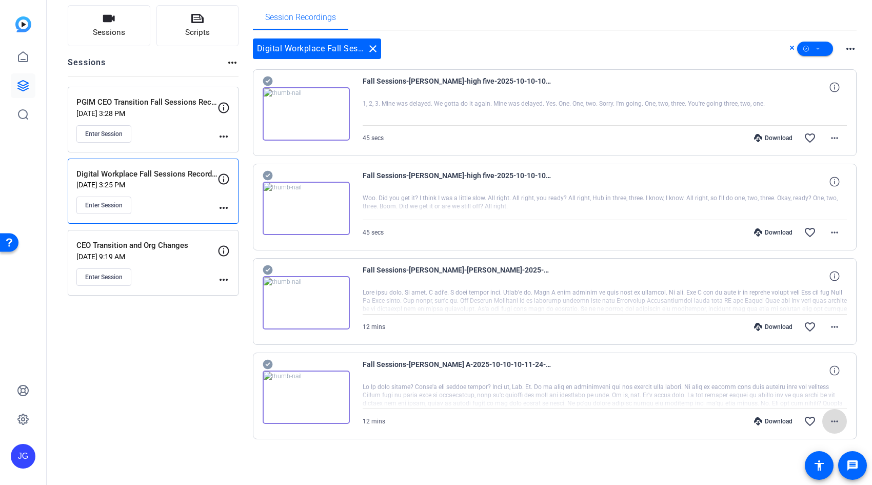
click at [836, 421] on mat-icon "more_horiz" at bounding box center [835, 421] width 12 height 12
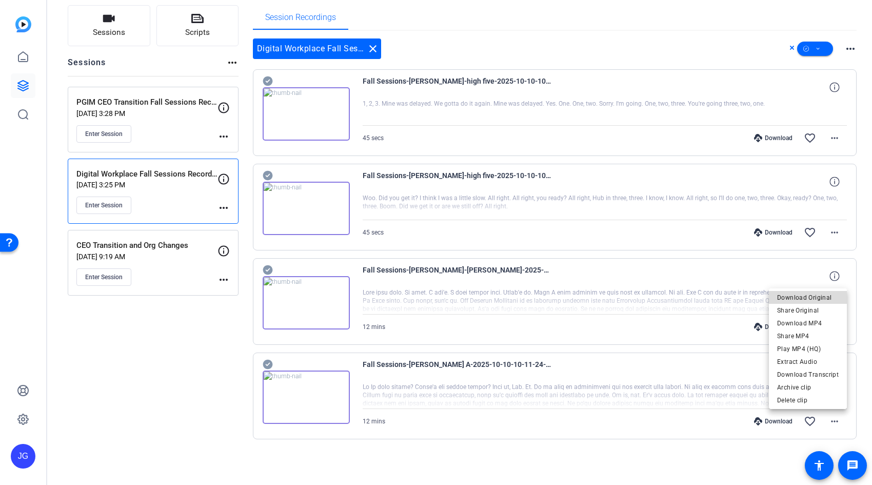
click at [810, 296] on span "Download Original" at bounding box center [808, 297] width 62 height 12
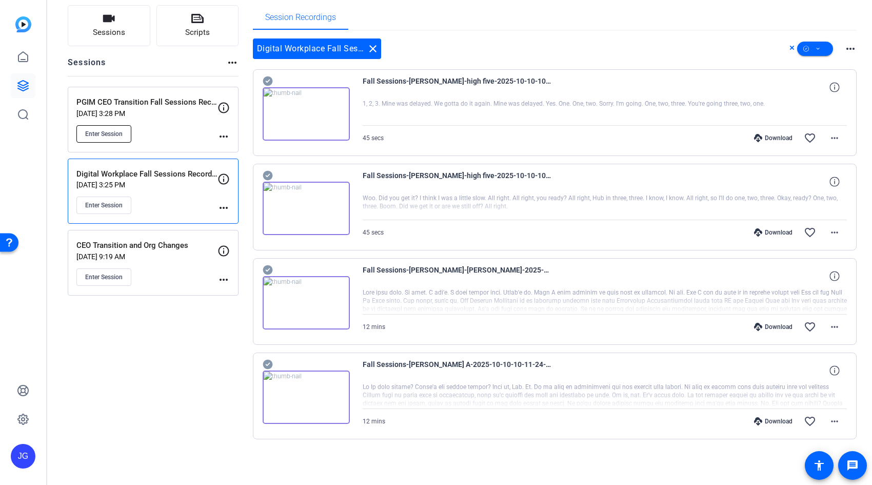
click at [101, 132] on span "Enter Session" at bounding box center [103, 134] width 37 height 8
click at [169, 126] on div "Enter Session" at bounding box center [146, 133] width 141 height 17
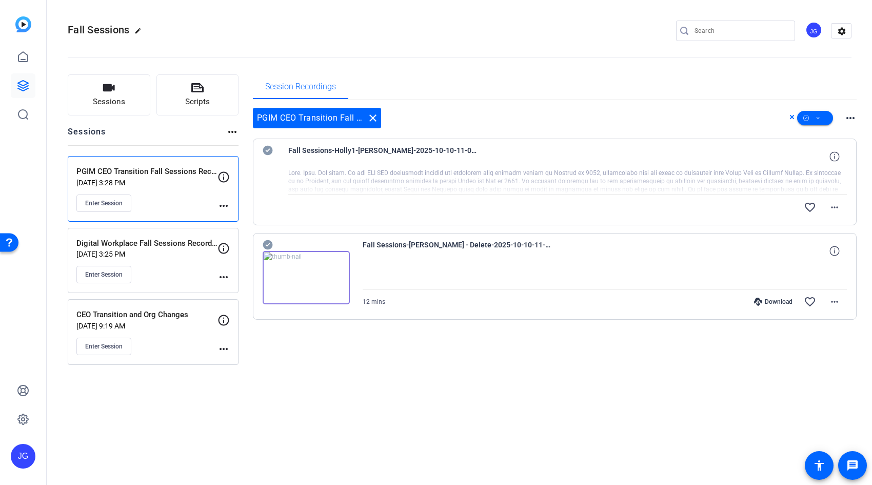
scroll to position [0, 0]
click at [833, 210] on mat-icon "more_horiz" at bounding box center [835, 207] width 12 height 12
click at [704, 126] on div at bounding box center [436, 242] width 872 height 485
click at [837, 208] on mat-icon "more_horiz" at bounding box center [835, 207] width 12 height 12
drag, startPoint x: 590, startPoint y: 309, endPoint x: 409, endPoint y: 138, distance: 249.7
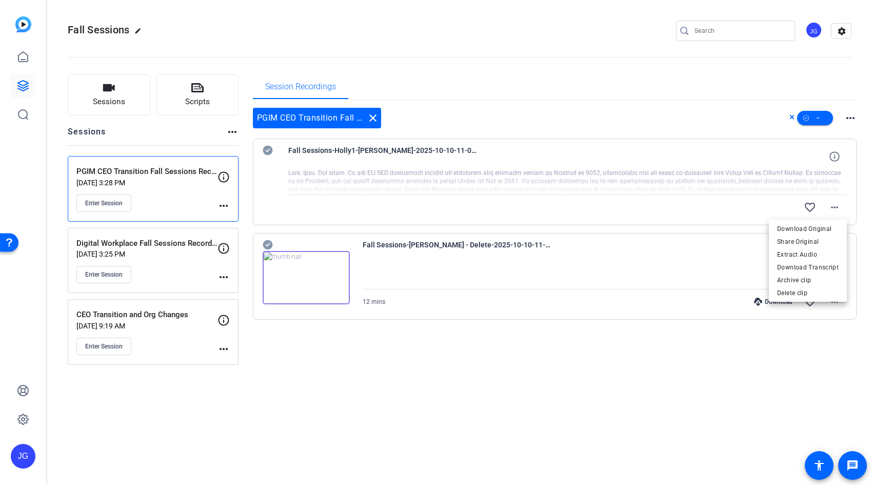
click at [590, 309] on div at bounding box center [436, 242] width 872 height 485
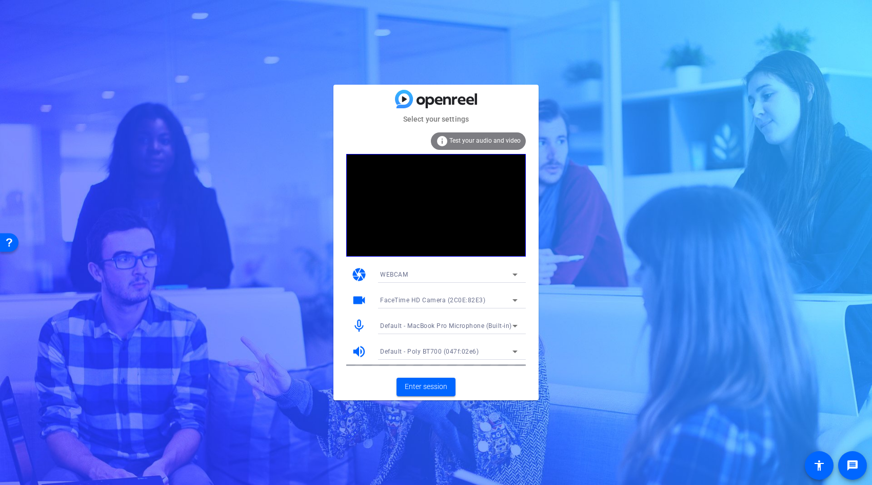
click at [515, 272] on icon at bounding box center [515, 274] width 12 height 12
click at [447, 311] on mat-option "DESKTOP" at bounding box center [449, 311] width 154 height 16
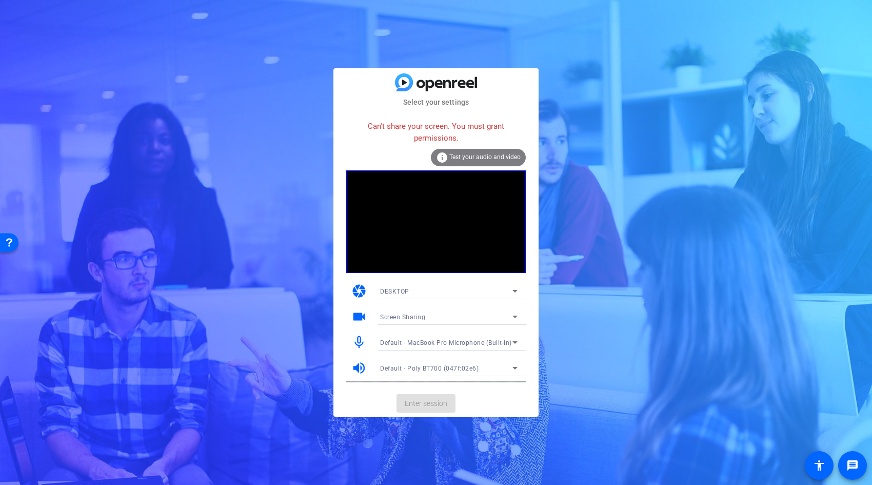
click at [517, 291] on icon at bounding box center [515, 291] width 12 height 12
click at [457, 313] on mat-option "WEBCAM" at bounding box center [449, 311] width 154 height 16
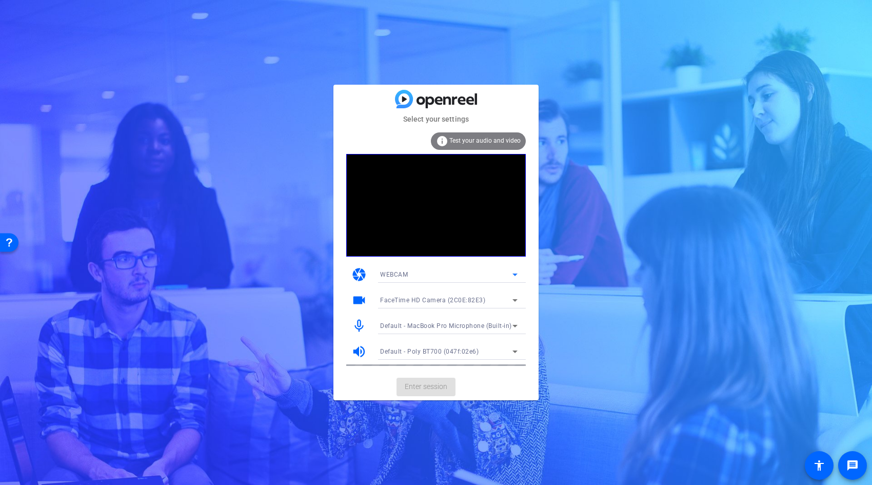
click at [511, 298] on icon at bounding box center [515, 300] width 12 height 12
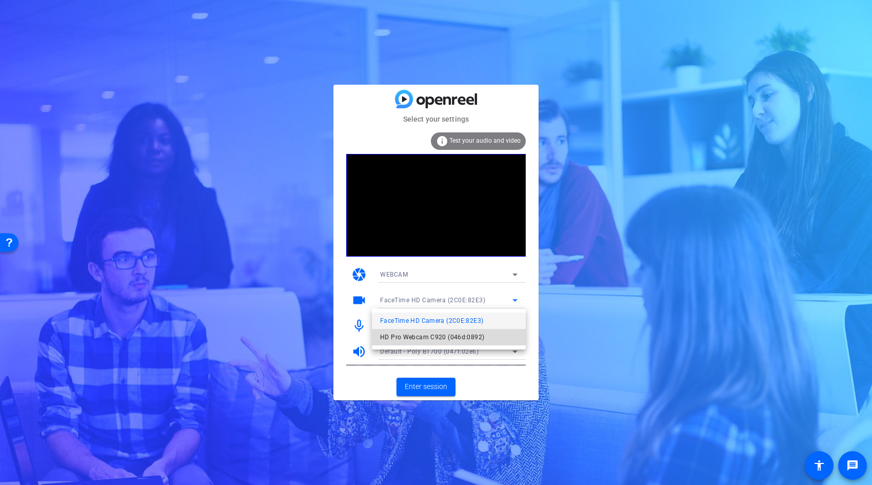
click at [451, 335] on span "HD Pro Webcam C920 (046d:0892)" at bounding box center [432, 337] width 104 height 12
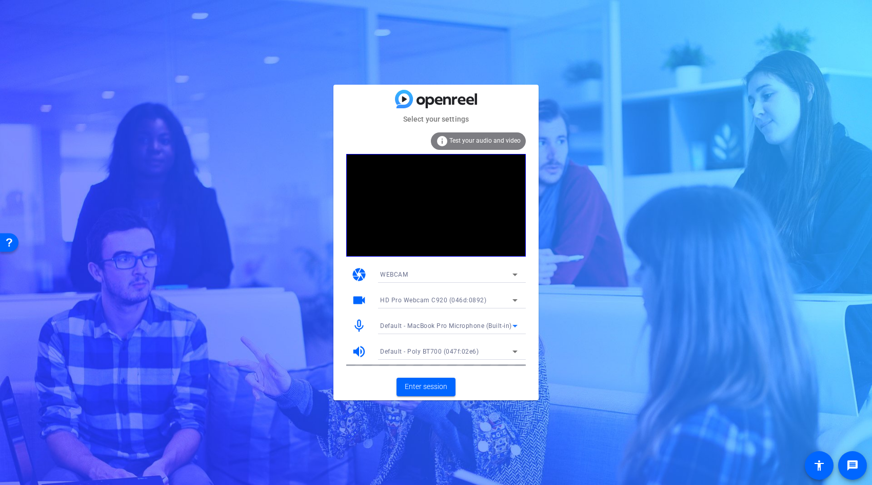
click at [512, 323] on icon at bounding box center [515, 326] width 12 height 12
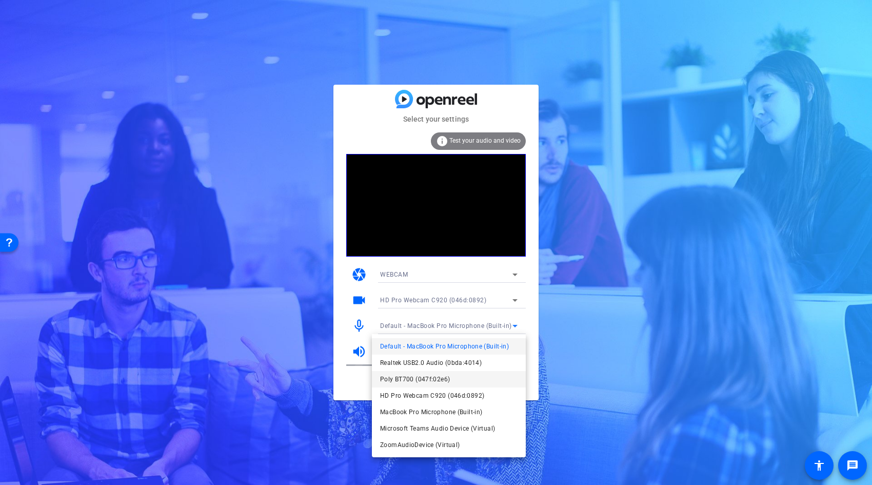
click at [445, 378] on span "Poly BT700 (047f:02e6)" at bounding box center [415, 379] width 70 height 12
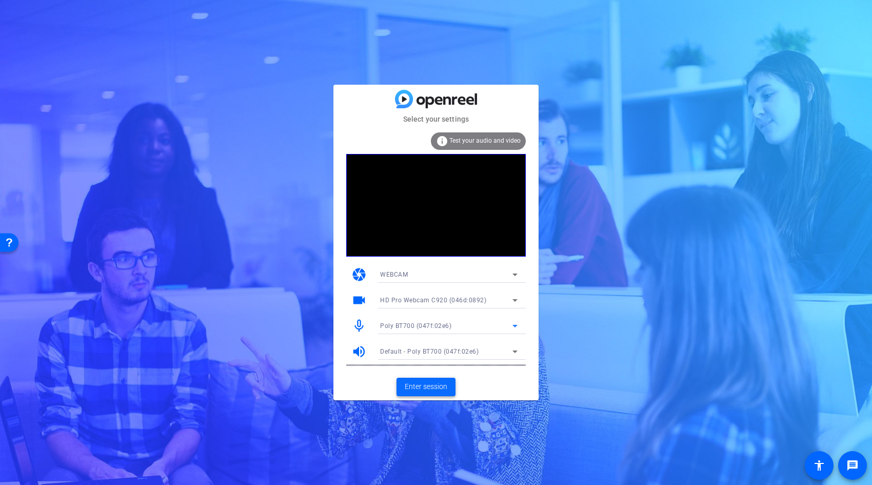
click at [435, 386] on span "Enter session" at bounding box center [426, 386] width 43 height 11
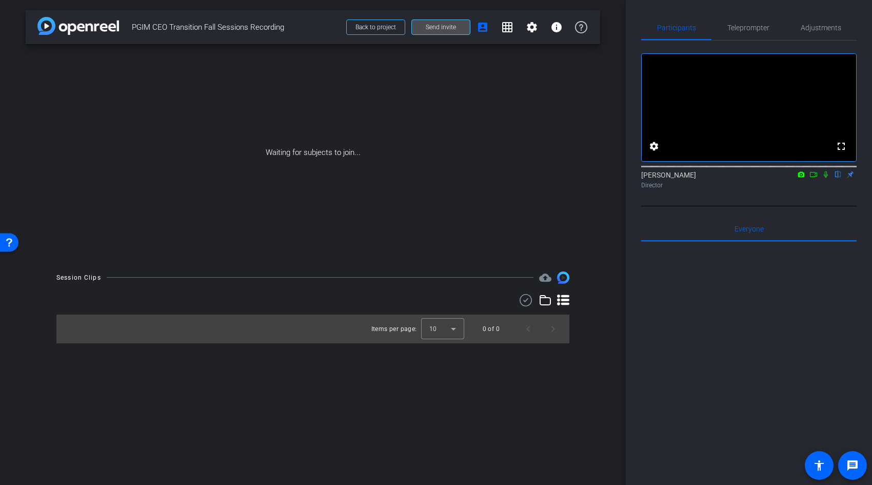
click at [436, 28] on span "Send invite" at bounding box center [441, 27] width 30 height 8
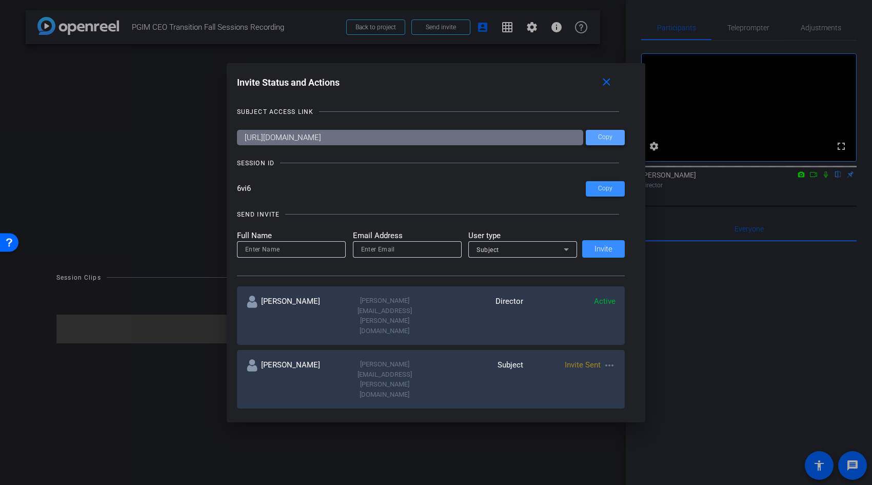
click at [610, 137] on span "Copy" at bounding box center [605, 137] width 14 height 8
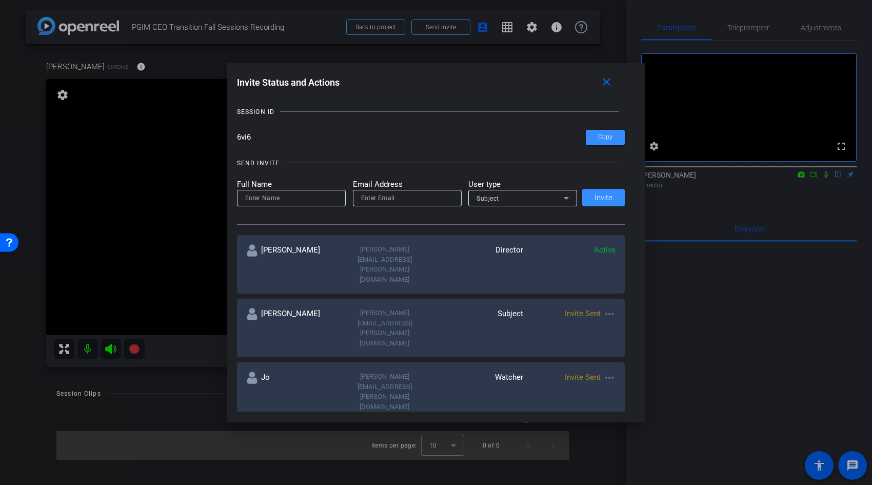
scroll to position [52, 0]
click at [606, 82] on mat-icon "close" at bounding box center [606, 82] width 13 height 13
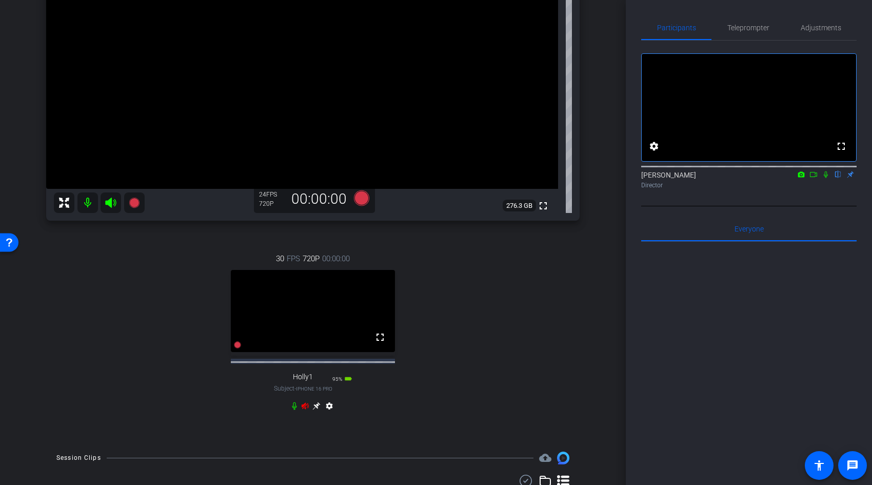
scroll to position [196, 0]
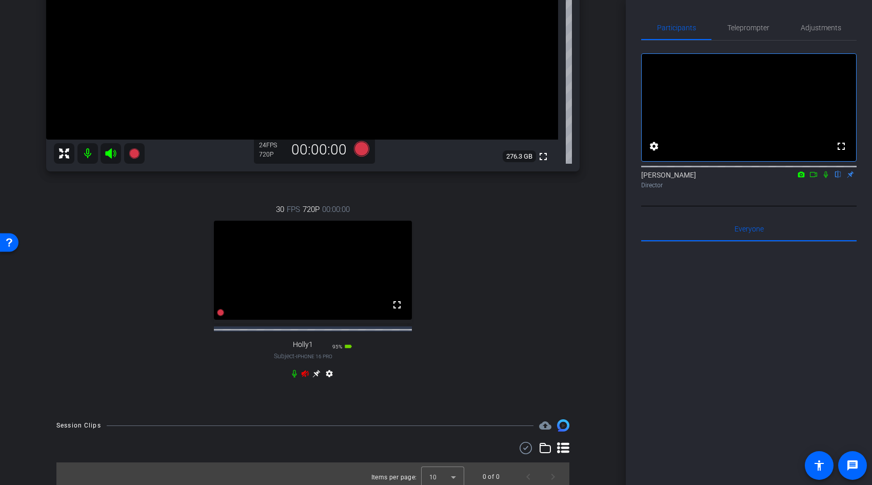
click at [305, 377] on icon at bounding box center [305, 373] width 7 height 7
click at [306, 378] on icon at bounding box center [305, 373] width 8 height 8
click at [305, 378] on icon at bounding box center [305, 373] width 8 height 8
click at [327, 382] on mat-icon "settings" at bounding box center [329, 375] width 12 height 12
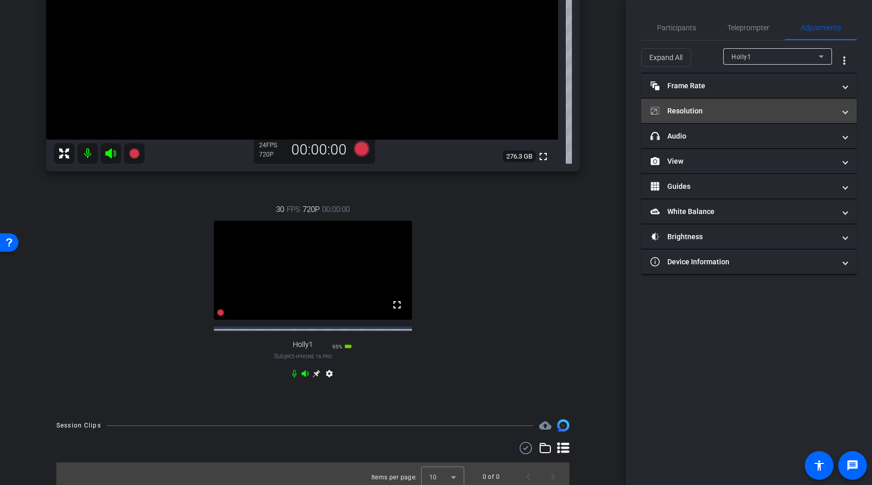
click at [846, 112] on span at bounding box center [846, 111] width 4 height 11
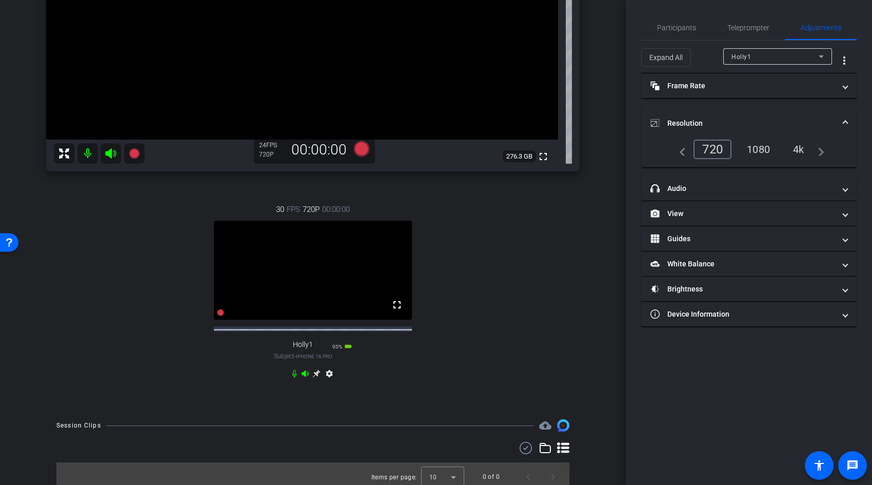
click at [760, 147] on div "1080" at bounding box center [758, 149] width 38 height 17
click at [802, 149] on div "4k" at bounding box center [799, 149] width 27 height 17
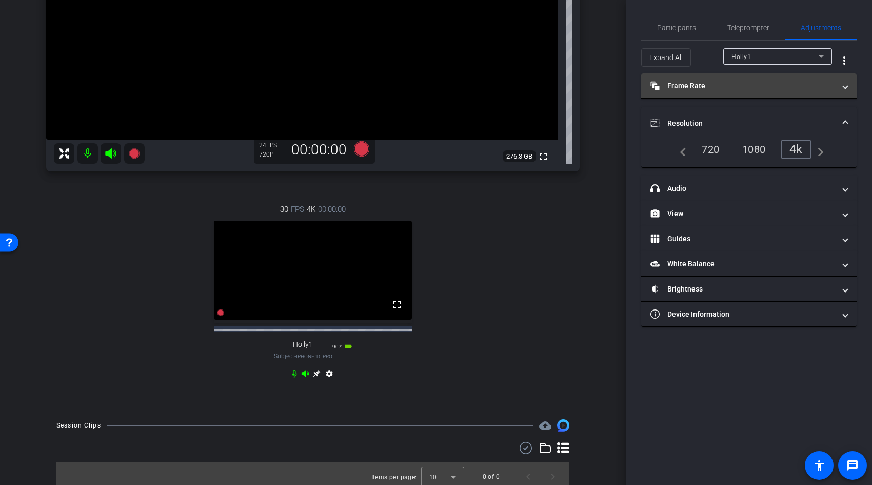
click at [845, 90] on span at bounding box center [846, 86] width 4 height 11
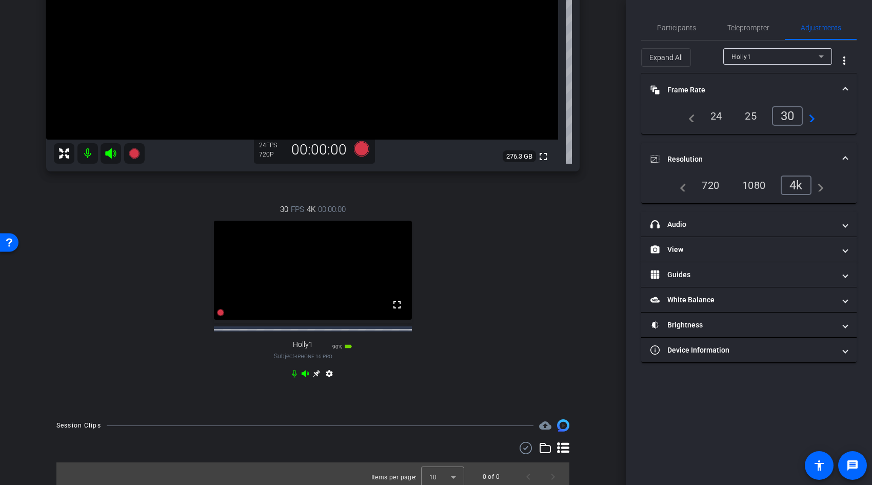
click at [720, 116] on div "24" at bounding box center [716, 115] width 27 height 17
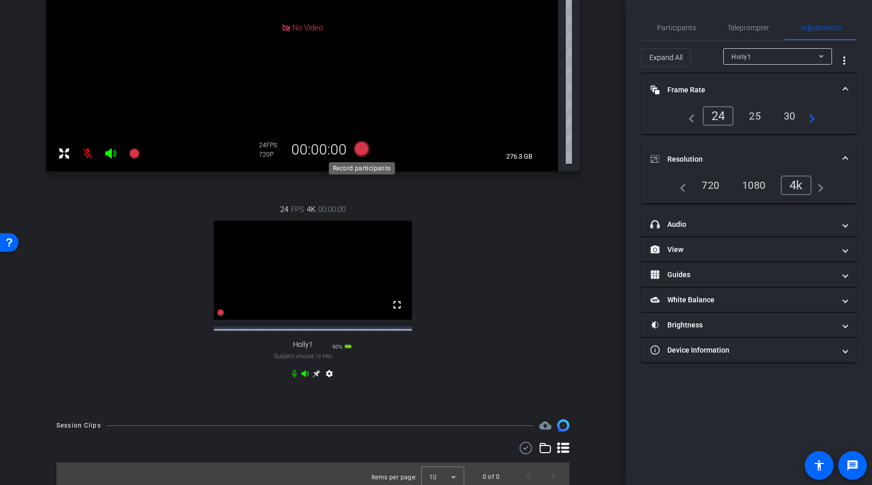
click at [360, 151] on icon at bounding box center [361, 148] width 15 height 15
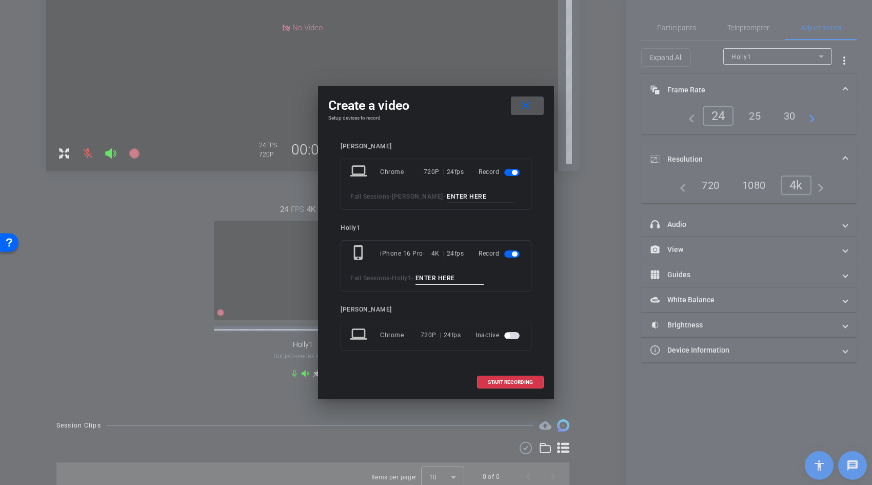
click at [452, 277] on input at bounding box center [450, 278] width 69 height 13
type input "Holly"
click at [523, 381] on span "START RECORDING" at bounding box center [510, 382] width 45 height 5
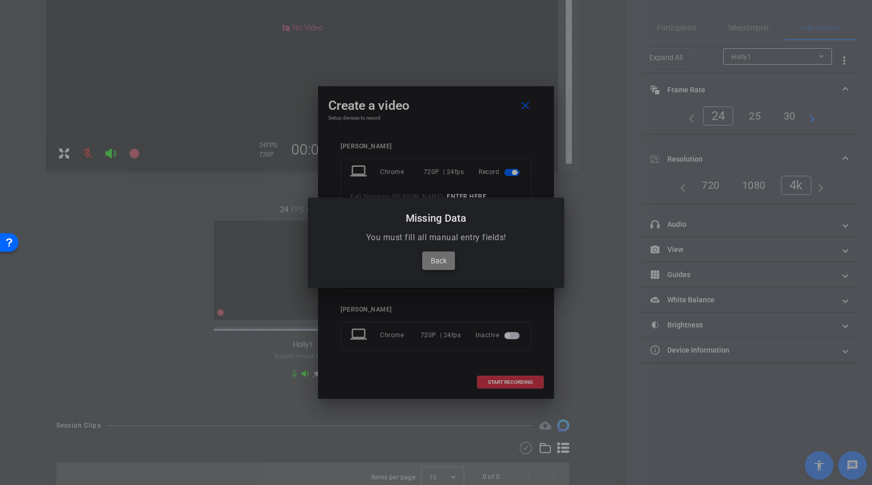
click at [437, 259] on span "Back" at bounding box center [439, 261] width 16 height 12
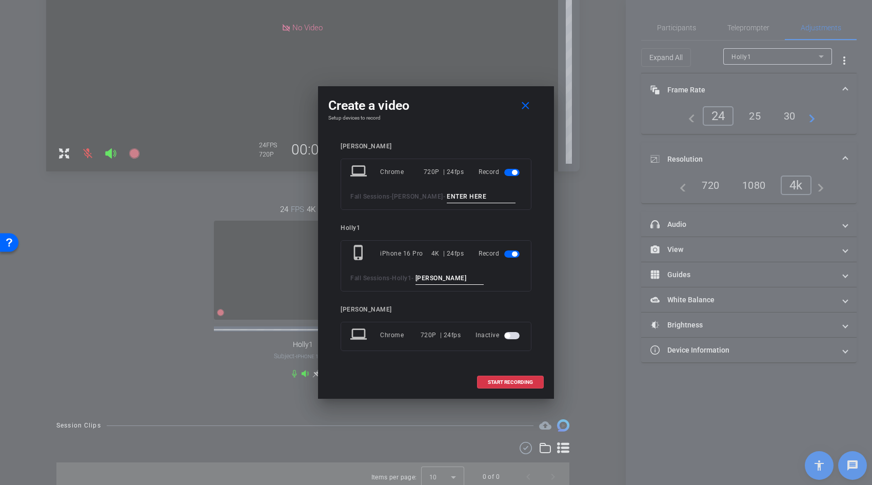
click at [445, 187] on div "laptop Chrome 720P | 24fps Record Fall Sessions - kelly -" at bounding box center [436, 184] width 191 height 51
click at [447, 197] on input at bounding box center [481, 196] width 69 height 13
type input "kelly - Delete"
click at [518, 380] on span "START RECORDING" at bounding box center [510, 382] width 45 height 5
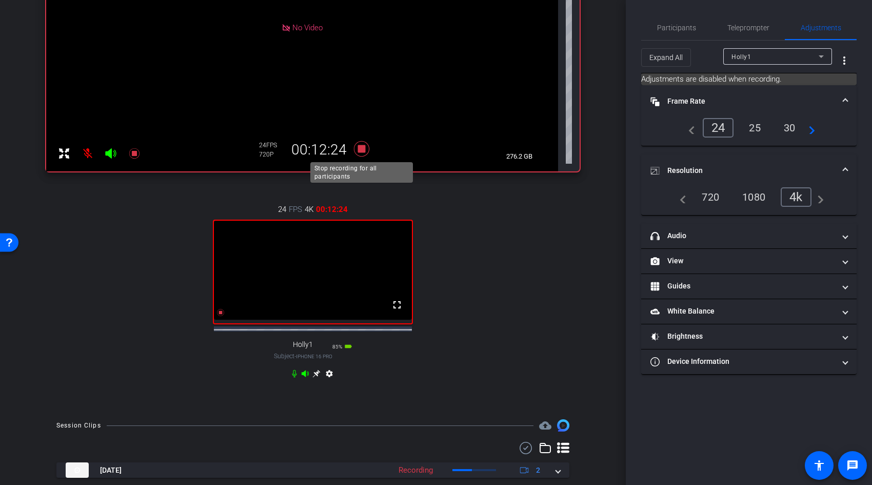
click at [364, 146] on icon at bounding box center [361, 148] width 15 height 15
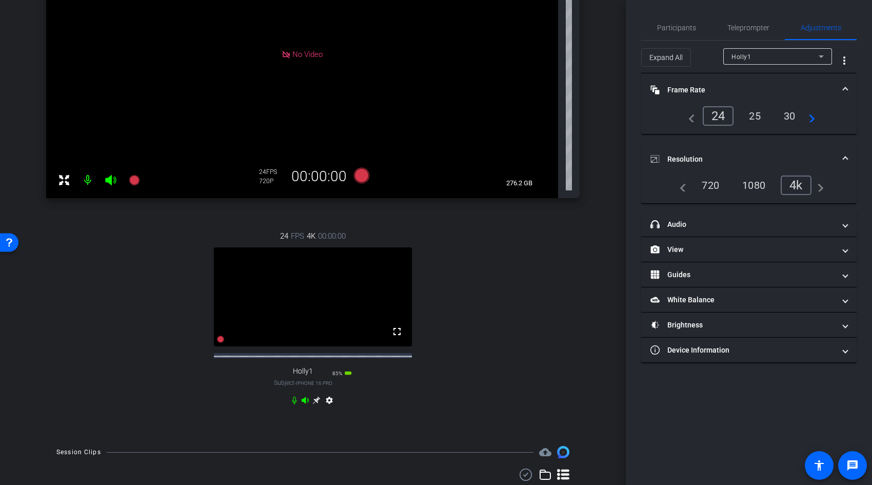
scroll to position [234, 0]
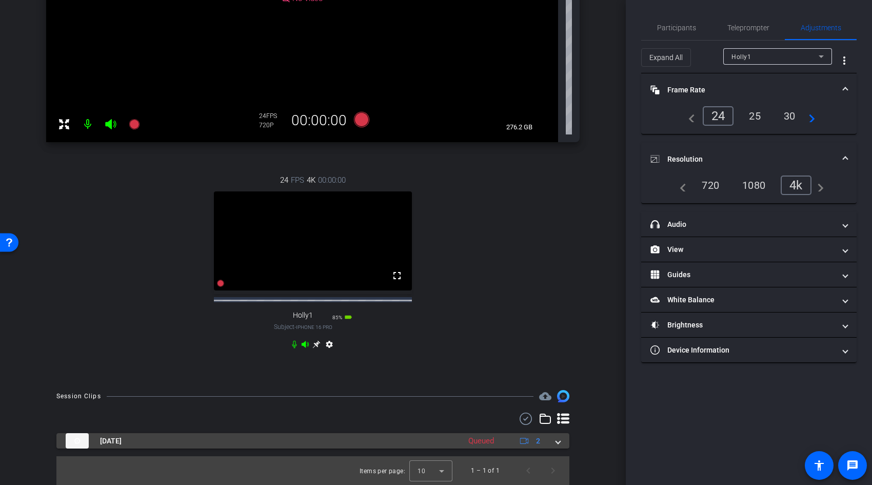
click at [560, 442] on span at bounding box center [558, 441] width 4 height 11
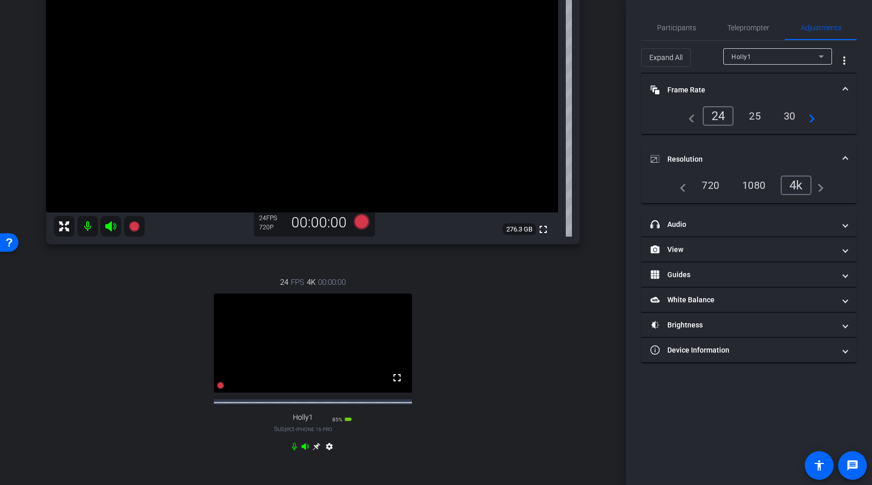
scroll to position [307, 0]
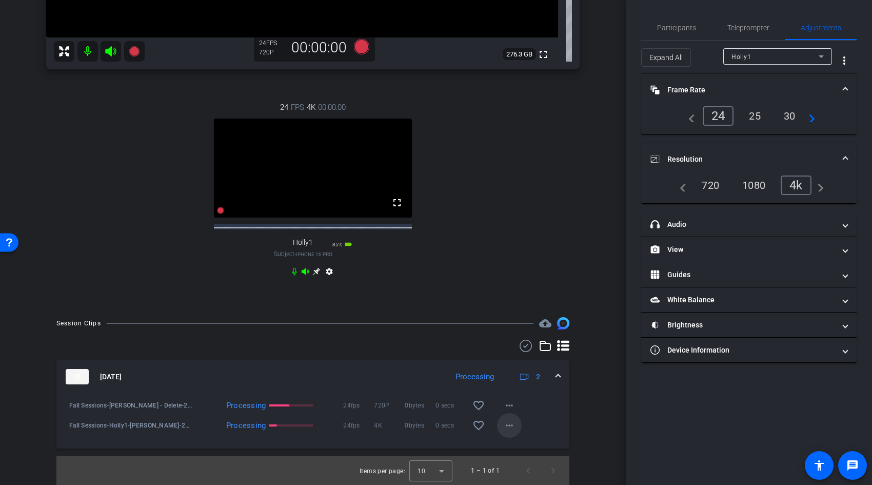
click at [510, 427] on mat-icon "more_horiz" at bounding box center [509, 425] width 12 height 12
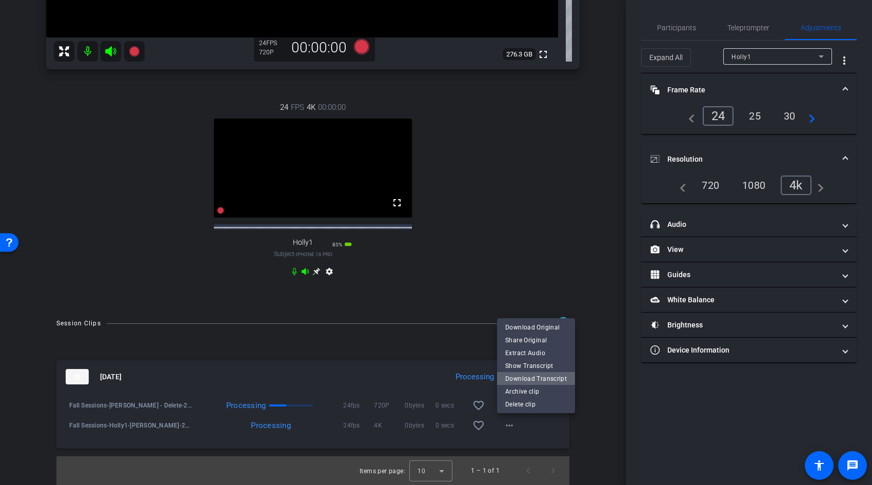
click at [536, 378] on span "Download Transcript" at bounding box center [536, 379] width 62 height 12
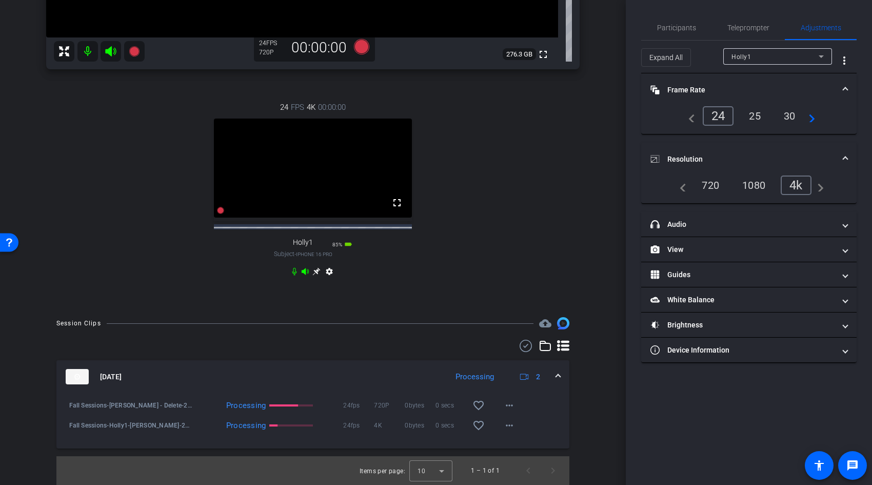
click at [534, 233] on div "24 FPS 4K 00:00:00 fullscreen Holly1 Subject - iPhone 16 Pro 85% battery_std se…" at bounding box center [313, 191] width 534 height 212
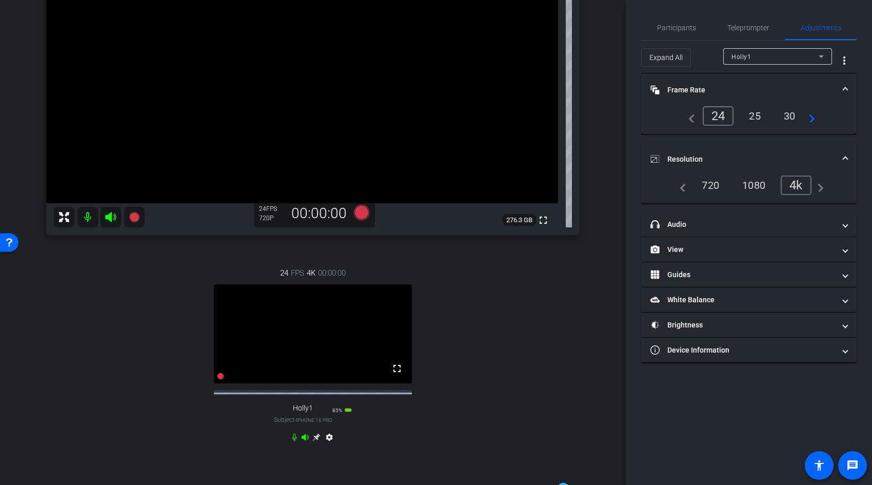
scroll to position [71, 0]
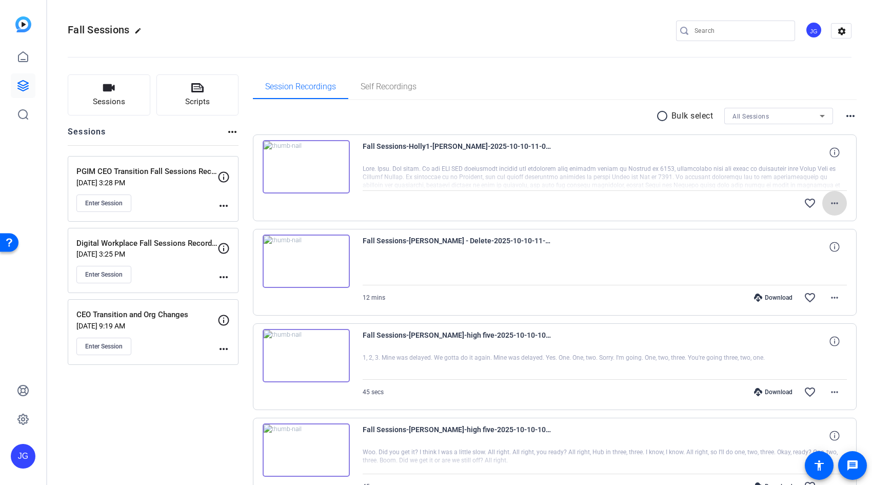
click at [836, 201] on mat-icon "more_horiz" at bounding box center [835, 203] width 12 height 12
click at [531, 154] on div at bounding box center [436, 242] width 872 height 485
click at [173, 190] on div "PGIM CEO Transition Fall Sessions Recording [DATE] 3:28 PM Enter Session" at bounding box center [146, 189] width 141 height 46
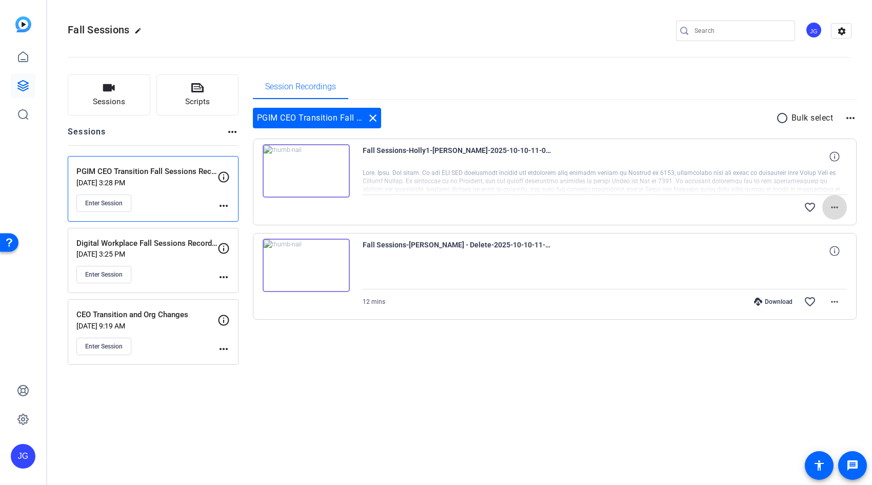
click at [833, 211] on mat-icon "more_horiz" at bounding box center [835, 207] width 12 height 12
click at [817, 228] on span "Download Original" at bounding box center [808, 229] width 62 height 12
